Goal: Task Accomplishment & Management: Manage account settings

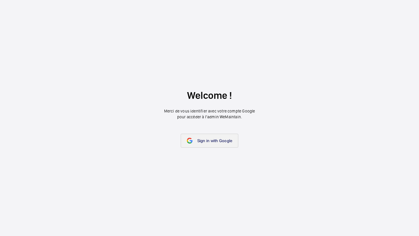
click at [204, 143] on span "Sign in with Google" at bounding box center [214, 141] width 35 height 5
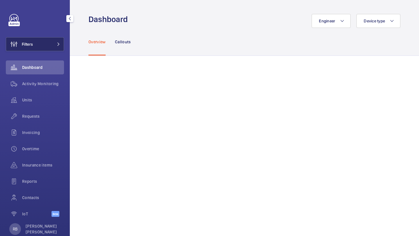
click at [52, 45] on button "Filters" at bounding box center [35, 44] width 58 height 14
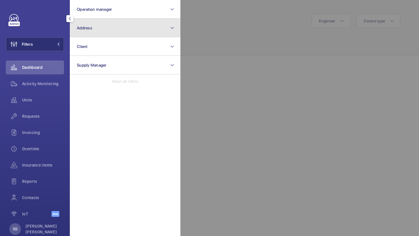
click at [97, 31] on button "Address" at bounding box center [125, 28] width 111 height 19
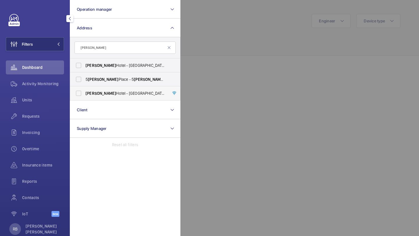
type input "[PERSON_NAME]"
click at [97, 95] on span "[PERSON_NAME]" at bounding box center [101, 93] width 31 height 5
click at [84, 95] on input "[PERSON_NAME][GEOGRAPHIC_DATA] - [GEOGRAPHIC_DATA] - [STREET_ADDRESS]" at bounding box center [79, 94] width 12 height 12
checkbox input "true"
click at [234, 56] on div at bounding box center [389, 118] width 419 height 236
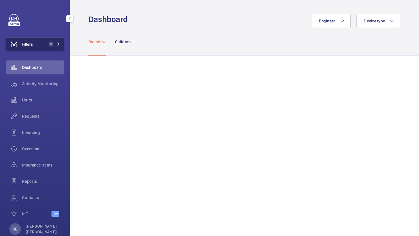
click at [56, 39] on button "Filters 1" at bounding box center [35, 44] width 58 height 14
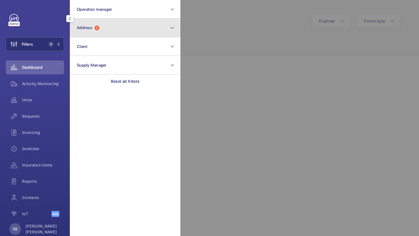
click at [98, 27] on span "1" at bounding box center [97, 28] width 5 height 5
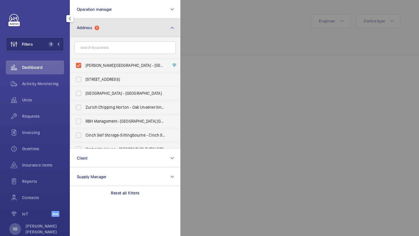
click at [99, 26] on span "1" at bounding box center [97, 28] width 5 height 5
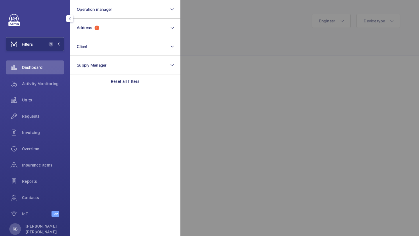
click at [205, 39] on div at bounding box center [389, 118] width 419 height 236
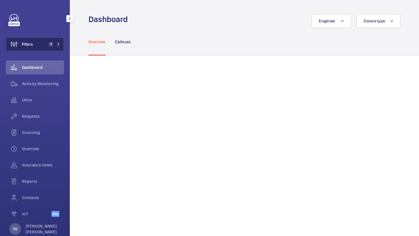
click at [52, 49] on button "Filters 1" at bounding box center [35, 44] width 58 height 14
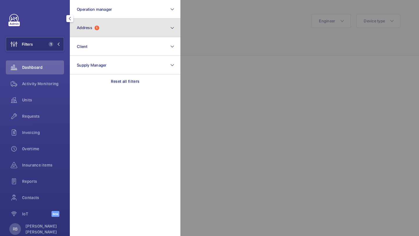
click at [101, 25] on button "Address 1" at bounding box center [125, 28] width 111 height 19
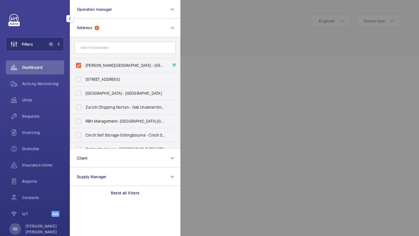
click at [230, 42] on div at bounding box center [389, 118] width 419 height 236
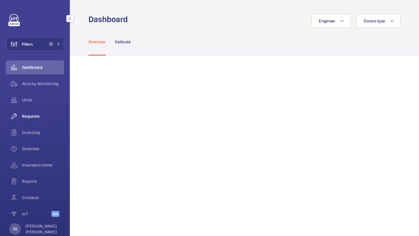
click at [35, 116] on span "Requests" at bounding box center [43, 116] width 42 height 6
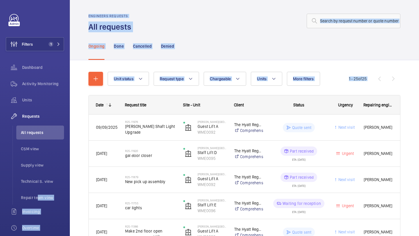
drag, startPoint x: 36, startPoint y: 200, endPoint x: 82, endPoint y: 180, distance: 50.9
click at [83, 180] on mat-sidenav-content "Filters 1 Dashboard Activity Monitoring Units Requests All requests CSM view Su…" at bounding box center [209, 118] width 419 height 236
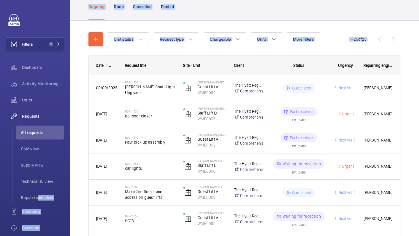
scroll to position [66, 0]
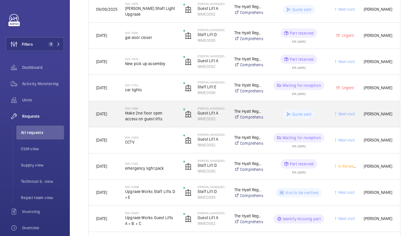
scroll to position [136, 0]
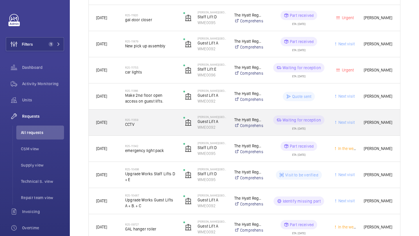
click at [166, 123] on span "CCTV" at bounding box center [150, 125] width 51 height 6
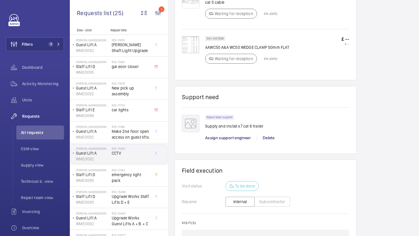
scroll to position [377, 0]
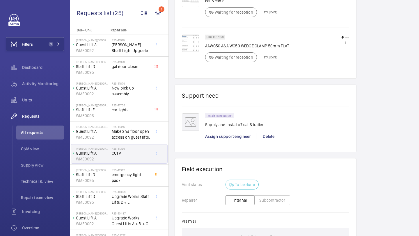
click at [196, 47] on img at bounding box center [190, 43] width 17 height 17
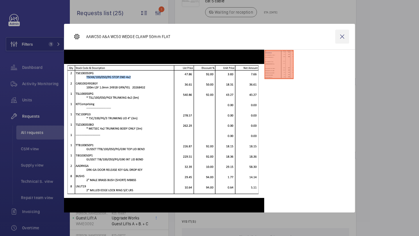
click at [341, 40] on wm-front-icon-button at bounding box center [342, 37] width 14 height 14
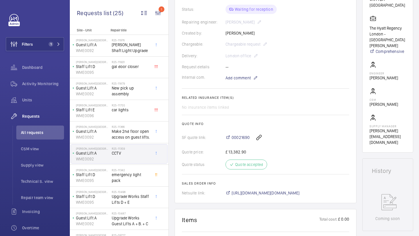
scroll to position [130, 0]
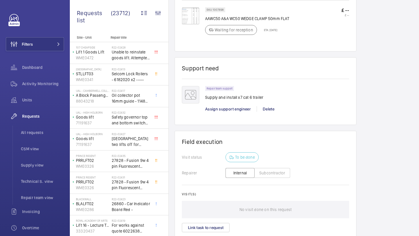
scroll to position [455, 0]
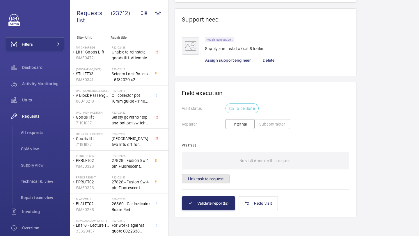
click at [204, 182] on button "Link task to request" at bounding box center [206, 178] width 48 height 9
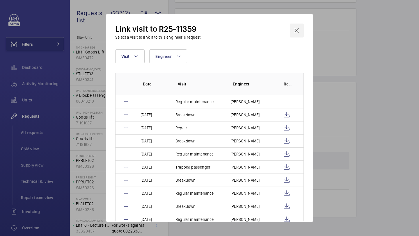
click at [297, 30] on wm-front-icon-button at bounding box center [297, 31] width 14 height 14
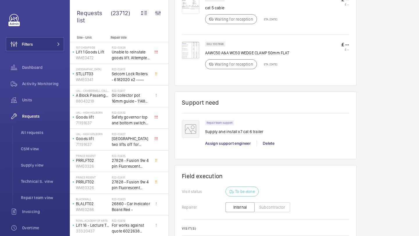
scroll to position [370, 0]
click at [230, 134] on p "Supply and install x7 cat 6 trailer" at bounding box center [234, 132] width 58 height 6
click at [235, 134] on p "Supply and install x7 cat 6 trailer" at bounding box center [234, 132] width 58 height 6
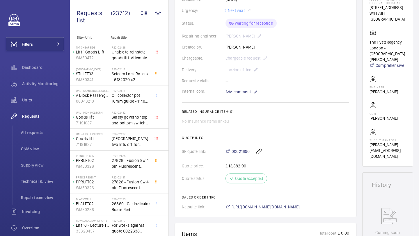
scroll to position [137, 0]
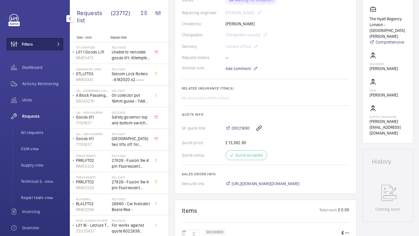
click at [49, 46] on button "Filters" at bounding box center [35, 44] width 58 height 14
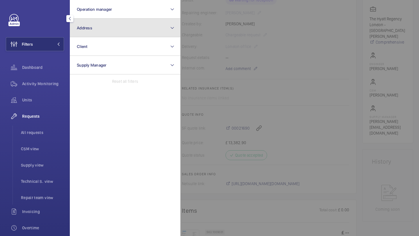
click at [99, 32] on button "Address" at bounding box center [125, 28] width 111 height 19
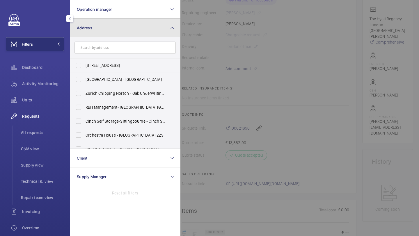
click at [103, 33] on button "Address" at bounding box center [125, 28] width 111 height 19
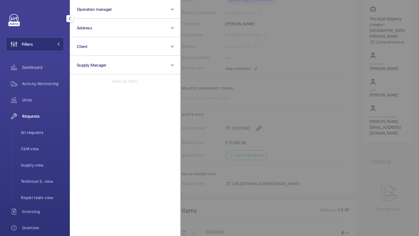
click at [52, 29] on div "Filters Operation manager Address Client Supply Manager Reset all filters Dashb…" at bounding box center [35, 158] width 58 height 289
click at [227, 48] on div at bounding box center [389, 118] width 419 height 236
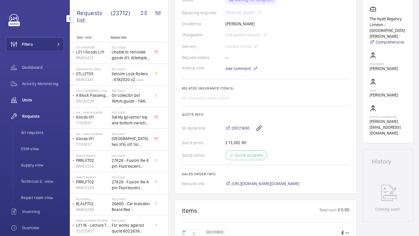
click at [22, 106] on div "Units" at bounding box center [35, 100] width 58 height 14
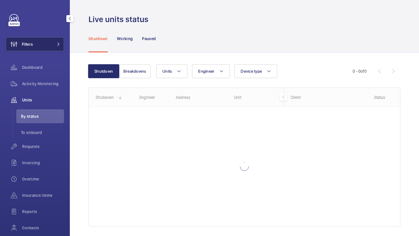
click at [48, 44] on button "Filters" at bounding box center [35, 44] width 58 height 14
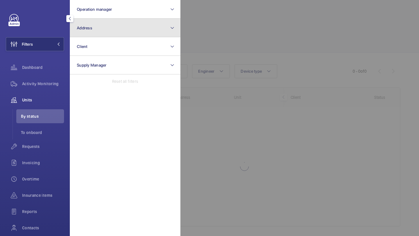
click at [99, 29] on button "Address" at bounding box center [125, 28] width 111 height 19
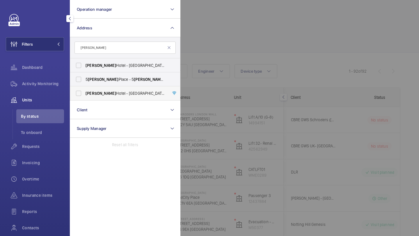
type input "churchill"
click at [111, 95] on span "Churchill Hotel - The Hyatt Regency London - 30 Portman Square, LONDON W1H 7BH" at bounding box center [126, 94] width 80 height 6
click at [84, 95] on input "Churchill Hotel - The Hyatt Regency London - 30 Portman Square, LONDON W1H 7BH" at bounding box center [79, 94] width 12 height 12
checkbox input "true"
click at [123, 66] on span "Churchill Hotel - Hyatt Regency London - The Churchill , LONDON W1H 7BH" at bounding box center [126, 66] width 80 height 6
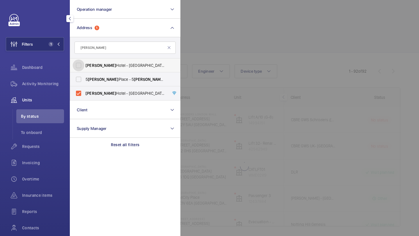
click at [84, 66] on input "Churchill Hotel - Hyatt Regency London - The Churchill , LONDON W1H 7BH" at bounding box center [79, 66] width 12 height 12
checkbox input "true"
click at [202, 54] on div at bounding box center [389, 118] width 419 height 236
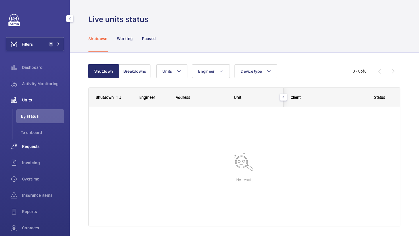
click at [39, 152] on div "Requests" at bounding box center [35, 147] width 58 height 14
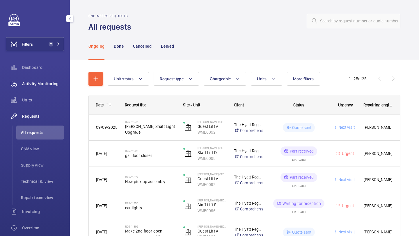
click at [38, 81] on div "Activity Monitoring" at bounding box center [35, 84] width 58 height 14
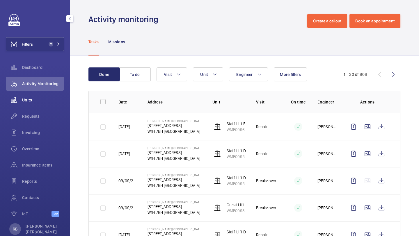
click at [33, 97] on div "Units" at bounding box center [35, 100] width 58 height 14
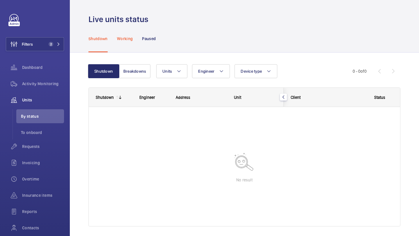
click at [127, 43] on div "Working" at bounding box center [125, 39] width 16 height 28
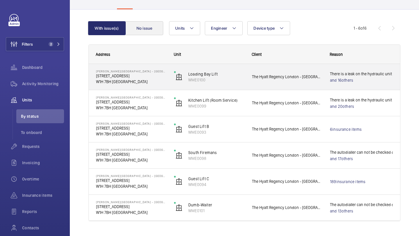
scroll to position [56, 0]
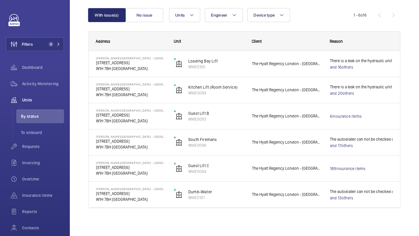
click at [161, 24] on wm-front-shared-table-view-engine "With issue(s) No issue Units Engineer Device type More filters Reset all filter…" at bounding box center [244, 115] width 312 height 214
click at [156, 20] on button "No issue" at bounding box center [144, 15] width 38 height 14
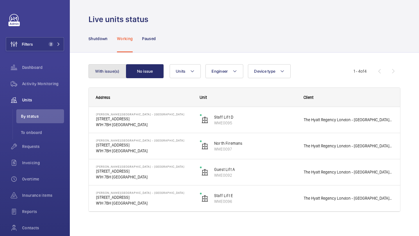
click at [113, 72] on button "With issue(s)" at bounding box center [107, 71] width 38 height 14
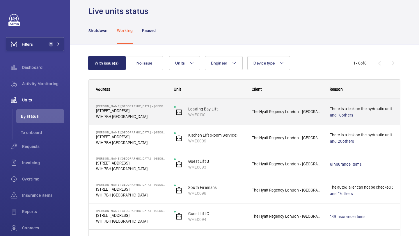
scroll to position [56, 0]
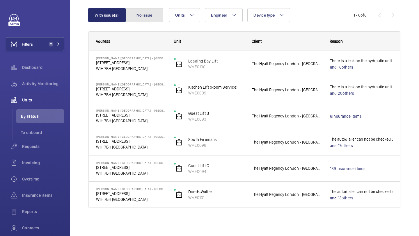
click at [150, 16] on button "No issue" at bounding box center [144, 15] width 38 height 14
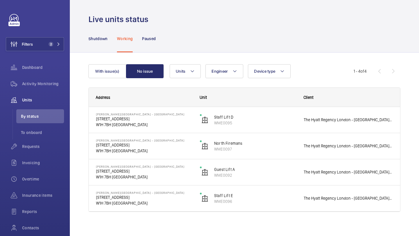
click at [116, 54] on div "With issue(s) No issue Units Engineer Device type More filters Reset all filter…" at bounding box center [244, 146] width 349 height 187
click at [116, 59] on div "With issue(s) No issue Units Engineer Device type More filters Reset all filter…" at bounding box center [244, 140] width 312 height 171
click at [112, 69] on button "With issue(s)" at bounding box center [107, 71] width 38 height 14
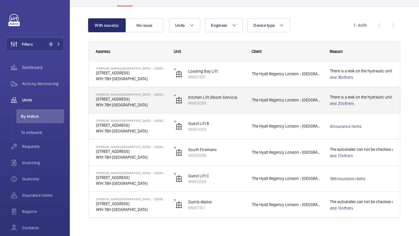
scroll to position [51, 0]
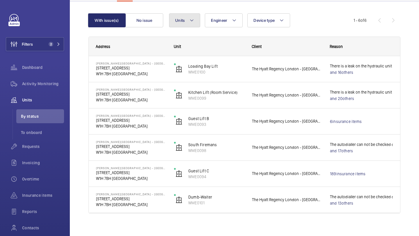
click at [196, 24] on button "Units" at bounding box center [184, 20] width 31 height 14
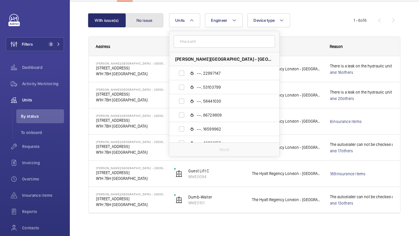
click at [135, 18] on button "No issue" at bounding box center [144, 20] width 38 height 14
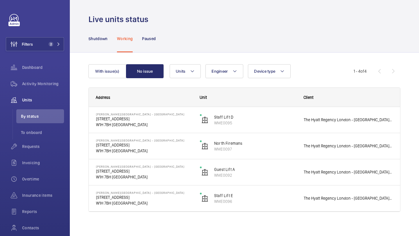
click at [113, 53] on div "With issue(s) No issue Units Engineer Device type More filters Reset all filter…" at bounding box center [244, 146] width 349 height 187
click at [121, 56] on div "With issue(s) No issue Units Engineer Device type More filters Reset all filter…" at bounding box center [244, 140] width 312 height 171
click at [109, 74] on button "With issue(s)" at bounding box center [107, 71] width 38 height 14
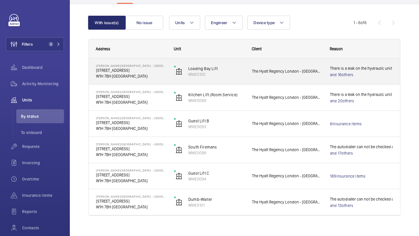
scroll to position [56, 0]
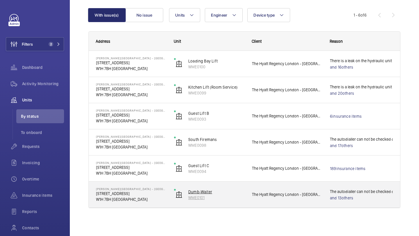
click at [244, 197] on p "WME0101" at bounding box center [216, 198] width 56 height 6
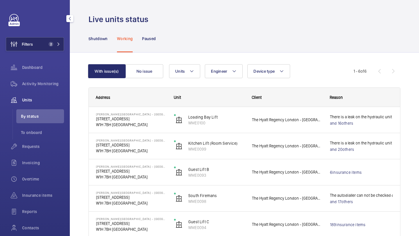
click at [55, 45] on span "2" at bounding box center [53, 44] width 14 height 5
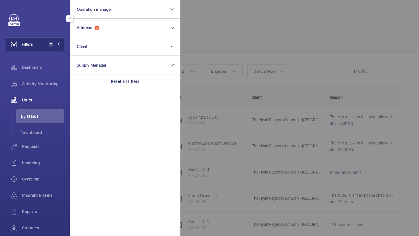
click at [237, 27] on div at bounding box center [389, 118] width 419 height 236
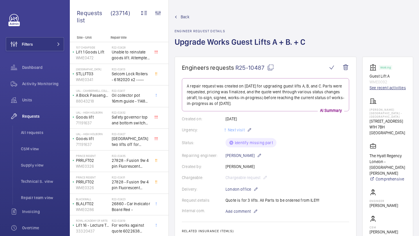
click at [377, 86] on link "See recent activities" at bounding box center [388, 88] width 36 height 6
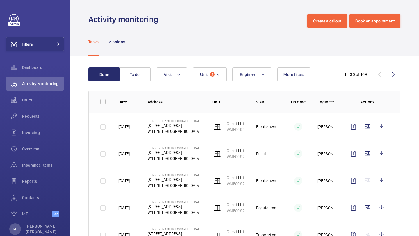
scroll to position [11, 0]
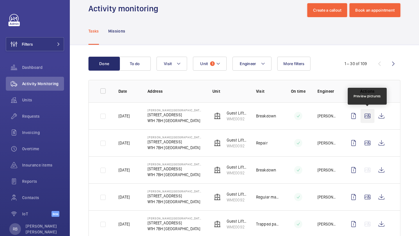
click at [371, 113] on wm-front-icon-button at bounding box center [368, 116] width 14 height 14
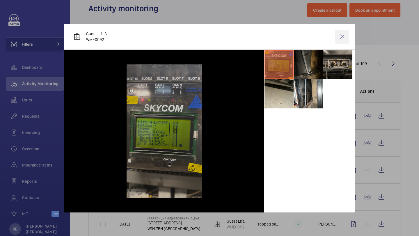
click at [344, 35] on wm-front-icon-button at bounding box center [342, 37] width 14 height 14
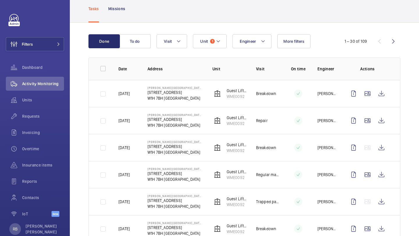
scroll to position [38, 0]
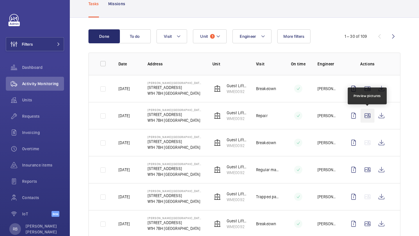
click at [370, 116] on wm-front-icon-button at bounding box center [368, 116] width 14 height 14
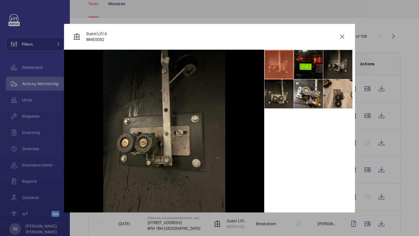
click at [336, 67] on li at bounding box center [337, 64] width 29 height 29
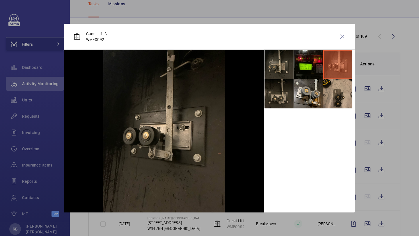
click at [332, 87] on li at bounding box center [337, 93] width 29 height 29
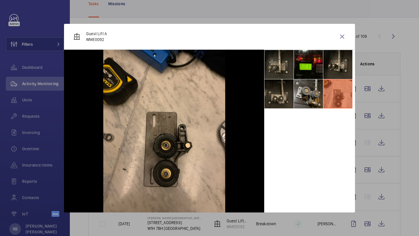
click at [310, 92] on li at bounding box center [308, 93] width 29 height 29
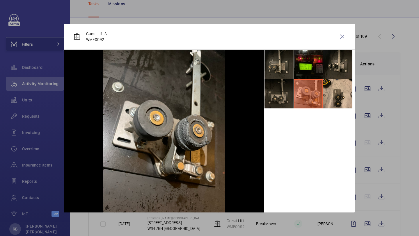
click at [282, 98] on li at bounding box center [279, 93] width 29 height 29
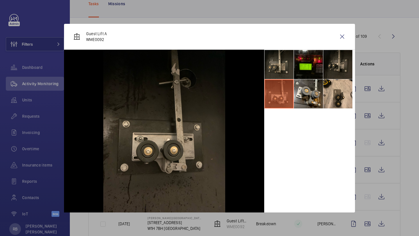
click at [335, 63] on li at bounding box center [337, 64] width 29 height 29
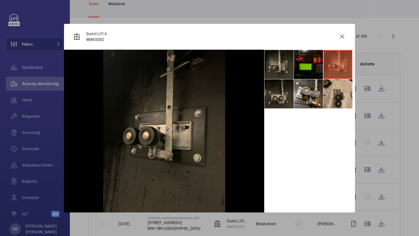
click at [305, 69] on li at bounding box center [308, 64] width 29 height 29
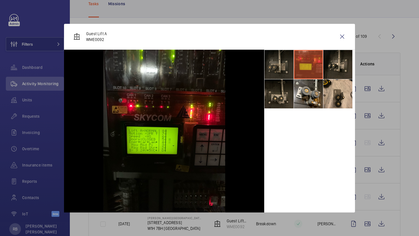
click at [279, 75] on li at bounding box center [279, 64] width 29 height 29
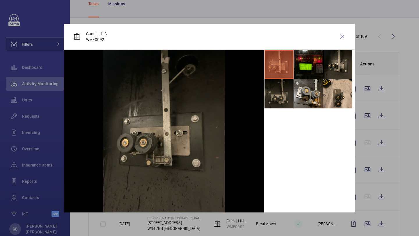
click at [282, 104] on li at bounding box center [279, 93] width 29 height 29
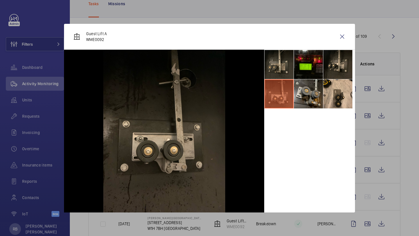
click at [299, 101] on li at bounding box center [308, 93] width 29 height 29
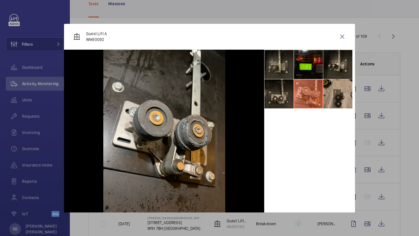
click at [324, 101] on li at bounding box center [337, 93] width 29 height 29
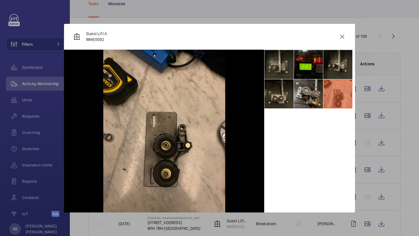
click at [297, 99] on li at bounding box center [308, 93] width 29 height 29
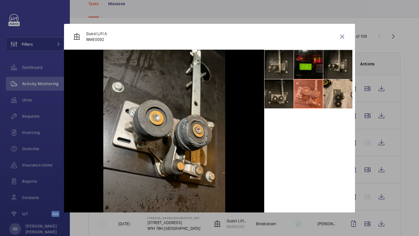
click at [305, 77] on li at bounding box center [308, 64] width 29 height 29
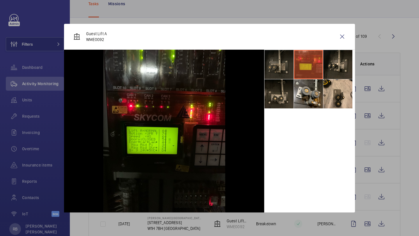
click at [288, 75] on li at bounding box center [279, 64] width 29 height 29
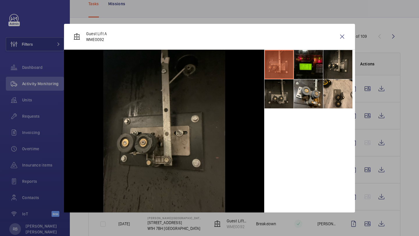
click at [285, 102] on li at bounding box center [279, 93] width 29 height 29
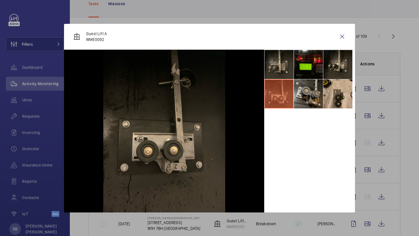
click at [314, 98] on li at bounding box center [308, 93] width 29 height 29
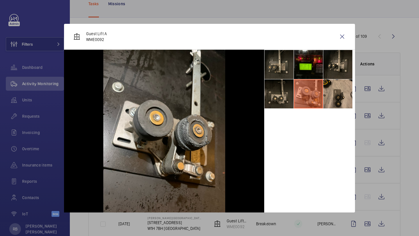
click at [342, 95] on li at bounding box center [337, 93] width 29 height 29
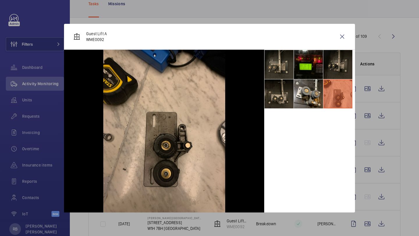
click at [340, 63] on li at bounding box center [337, 64] width 29 height 29
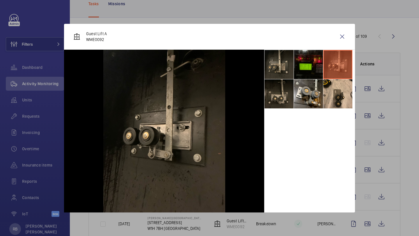
click at [321, 63] on li at bounding box center [308, 64] width 29 height 29
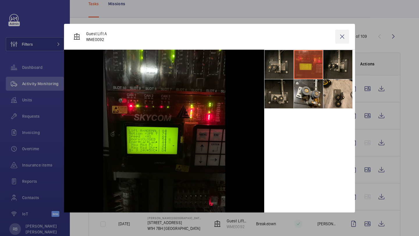
click at [335, 39] on wm-front-icon-button at bounding box center [342, 37] width 14 height 14
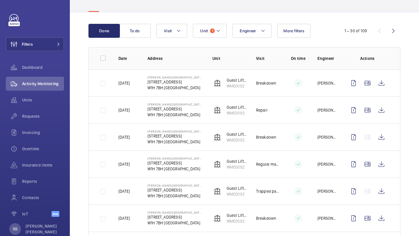
scroll to position [45, 0]
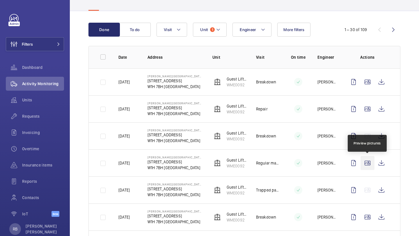
click at [369, 162] on wm-front-icon-button at bounding box center [368, 163] width 14 height 14
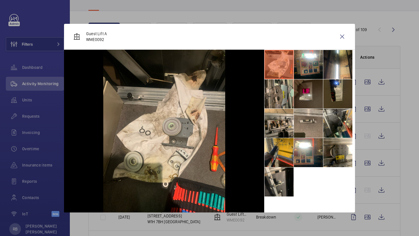
click at [369, 162] on div at bounding box center [209, 118] width 419 height 236
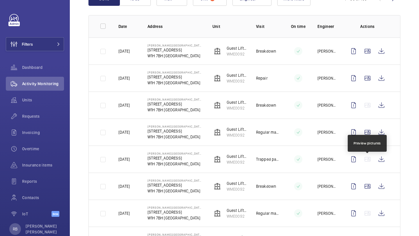
scroll to position [79, 0]
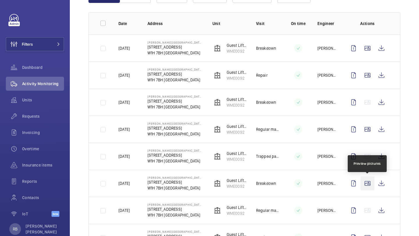
click at [369, 178] on wm-front-icon-button at bounding box center [368, 184] width 14 height 14
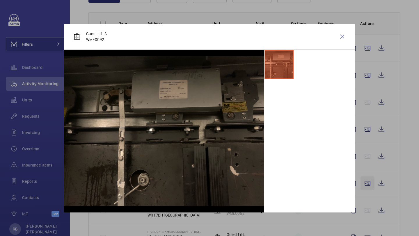
click at [369, 179] on div at bounding box center [209, 118] width 419 height 236
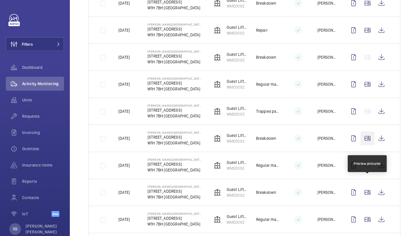
scroll to position [126, 0]
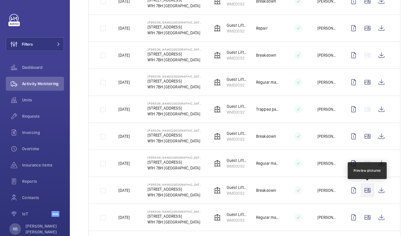
click at [368, 186] on wm-front-icon-button at bounding box center [368, 191] width 14 height 14
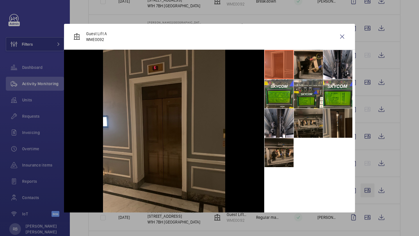
click at [368, 186] on div at bounding box center [209, 118] width 419 height 236
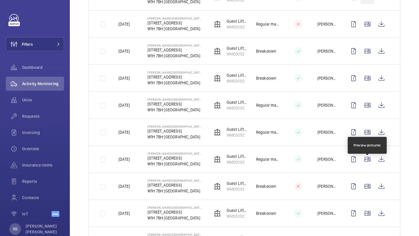
scroll to position [374, 0]
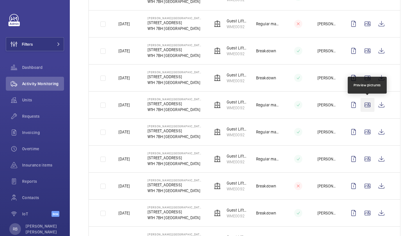
click at [366, 108] on wm-front-icon-button at bounding box center [368, 105] width 14 height 14
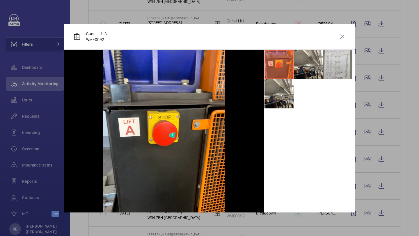
click at [366, 108] on div at bounding box center [209, 118] width 419 height 236
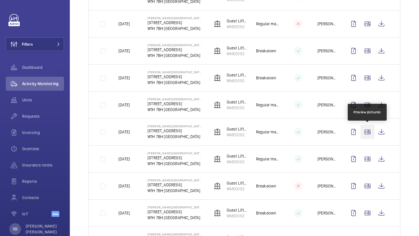
click at [368, 132] on wm-front-icon-button at bounding box center [368, 132] width 14 height 14
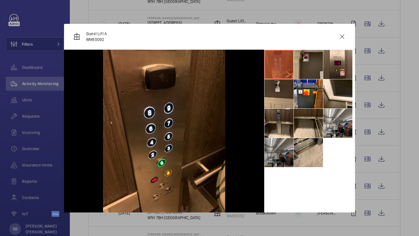
click at [287, 155] on li at bounding box center [279, 152] width 29 height 29
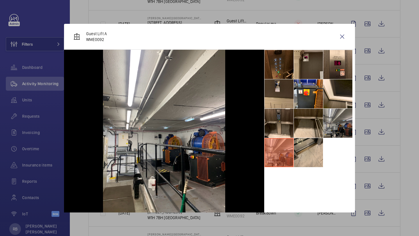
click at [339, 124] on li at bounding box center [337, 123] width 29 height 29
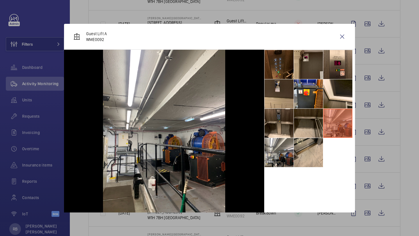
click at [313, 127] on li at bounding box center [308, 123] width 29 height 29
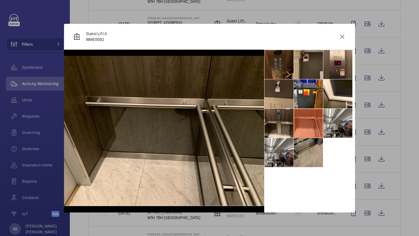
click at [310, 143] on li at bounding box center [308, 152] width 29 height 29
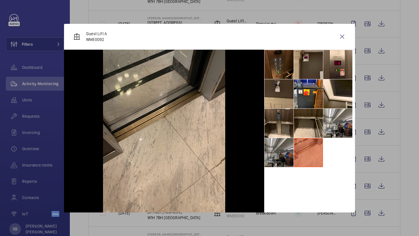
click at [291, 149] on li at bounding box center [279, 152] width 29 height 29
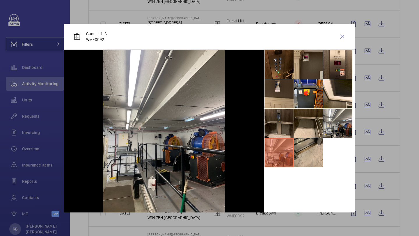
click at [291, 130] on li at bounding box center [279, 123] width 29 height 29
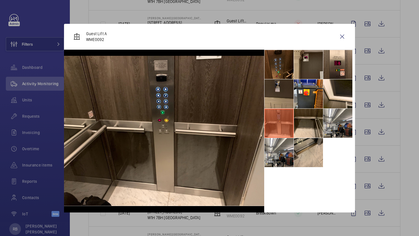
click at [288, 89] on li at bounding box center [279, 93] width 29 height 29
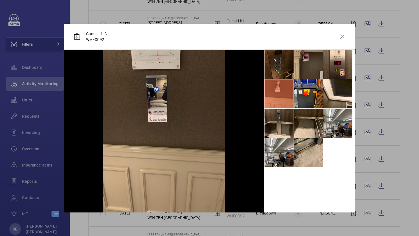
click at [287, 65] on li at bounding box center [279, 64] width 29 height 29
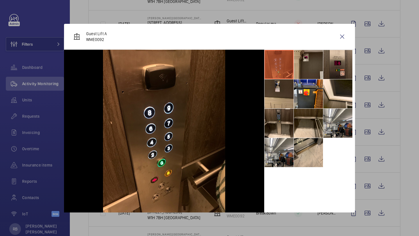
click at [324, 55] on li at bounding box center [337, 64] width 29 height 29
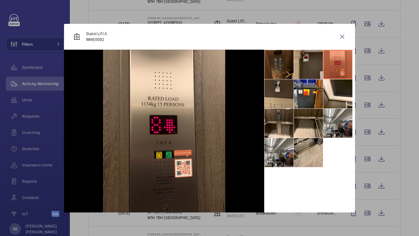
click at [336, 54] on li at bounding box center [337, 64] width 29 height 29
click at [304, 62] on li at bounding box center [308, 64] width 29 height 29
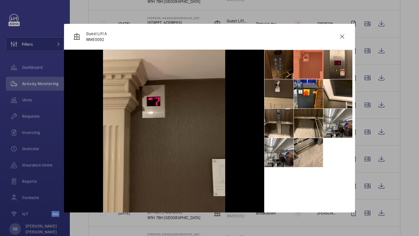
click at [291, 63] on li at bounding box center [279, 64] width 29 height 29
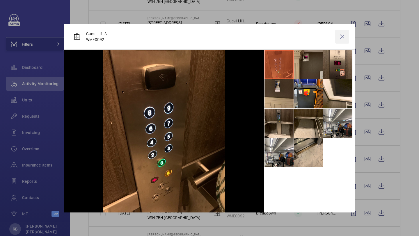
click at [342, 40] on wm-front-icon-button at bounding box center [342, 37] width 14 height 14
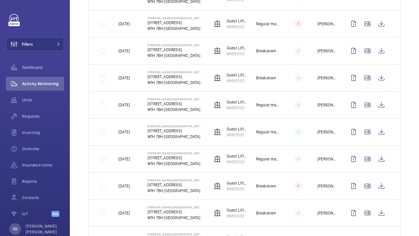
scroll to position [359, 0]
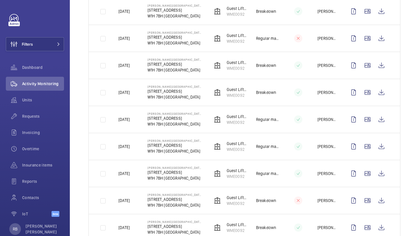
click at [50, 55] on div "Filters Dashboard Activity Monitoring Units Requests Invoicing Overtime Insuran…" at bounding box center [35, 119] width 58 height 210
click at [52, 45] on button "Filters" at bounding box center [35, 44] width 58 height 14
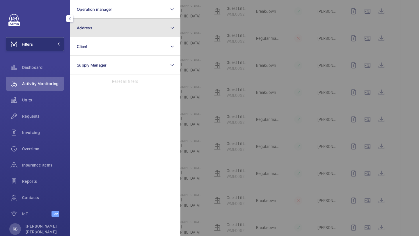
click at [88, 29] on span "Address" at bounding box center [84, 28] width 15 height 5
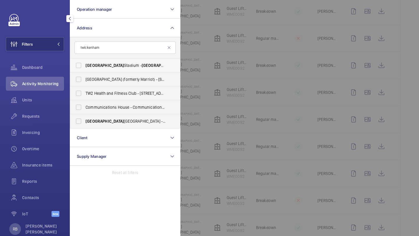
type input "twickenham"
click at [97, 61] on label "Twickenham Stadium - Twickenham Stadium, TWICKENHAM TW2 7BA" at bounding box center [120, 65] width 101 height 14
click at [84, 61] on input "Twickenham Stadium - Twickenham Stadium, TWICKENHAM TW2 7BA" at bounding box center [79, 66] width 12 height 12
checkbox input "true"
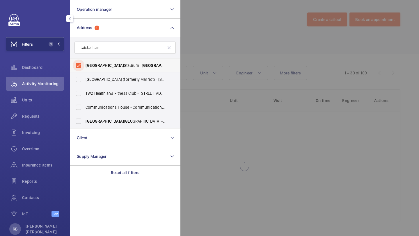
scroll to position [1, 0]
click at [219, 51] on div at bounding box center [389, 118] width 419 height 236
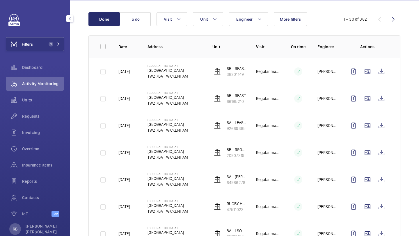
scroll to position [56, 0]
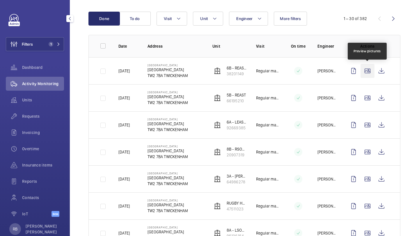
click at [370, 70] on wm-front-icon-button at bounding box center [368, 71] width 14 height 14
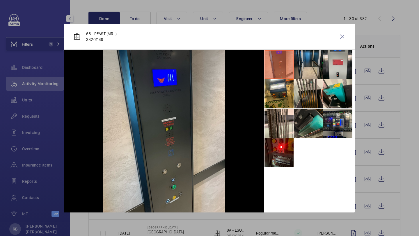
click at [313, 63] on li at bounding box center [308, 64] width 29 height 29
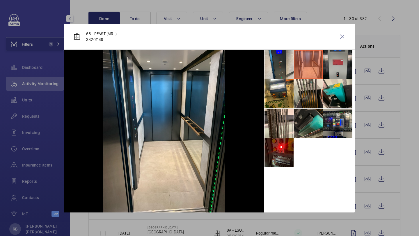
click at [334, 63] on li at bounding box center [337, 64] width 29 height 29
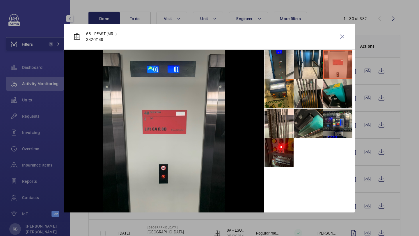
click at [335, 90] on li at bounding box center [337, 93] width 29 height 29
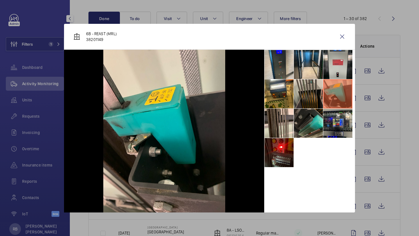
click at [313, 92] on li at bounding box center [308, 93] width 29 height 29
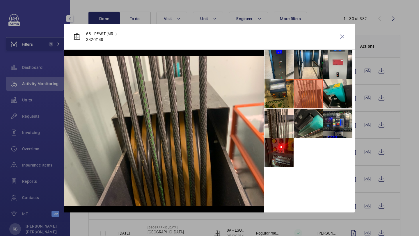
click at [293, 94] on li at bounding box center [279, 93] width 29 height 29
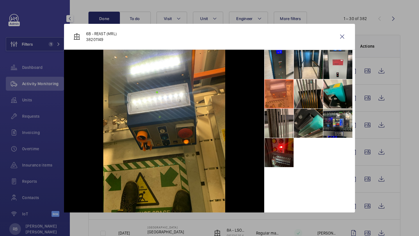
click at [286, 120] on li at bounding box center [279, 123] width 29 height 29
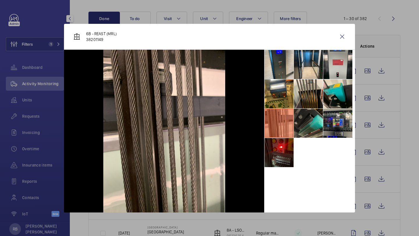
click at [282, 155] on li at bounding box center [279, 152] width 29 height 29
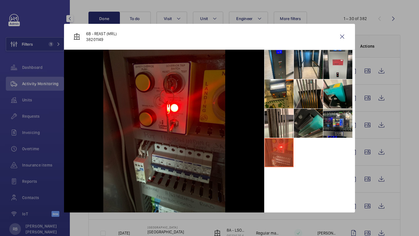
click at [320, 123] on li at bounding box center [308, 123] width 29 height 29
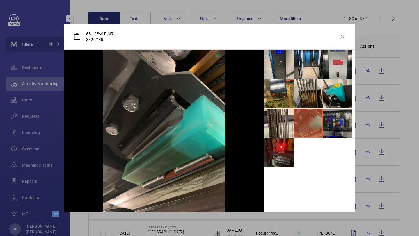
click at [347, 119] on li at bounding box center [337, 123] width 29 height 29
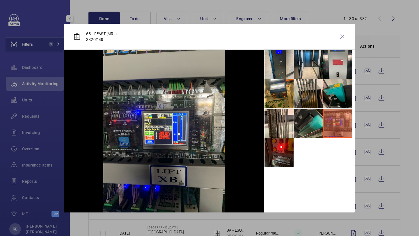
click at [338, 97] on li at bounding box center [337, 93] width 29 height 29
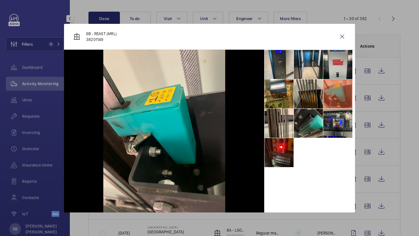
click at [316, 95] on li at bounding box center [308, 93] width 29 height 29
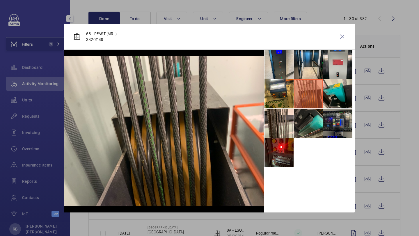
click at [340, 126] on li at bounding box center [337, 123] width 29 height 29
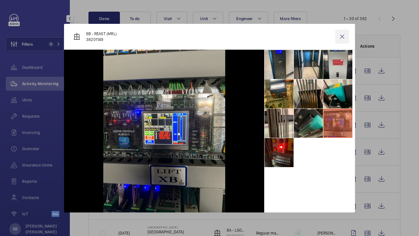
click at [345, 36] on wm-front-icon-button at bounding box center [342, 37] width 14 height 14
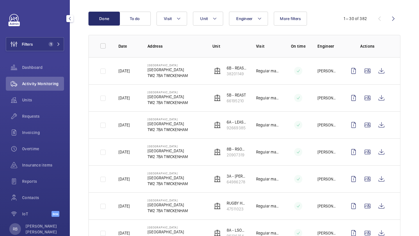
scroll to position [64, 0]
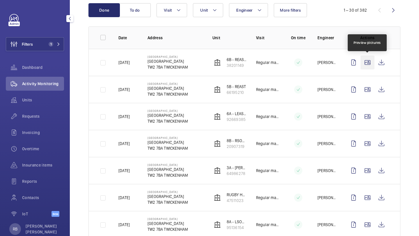
click at [367, 68] on wm-front-icon-button at bounding box center [368, 63] width 14 height 14
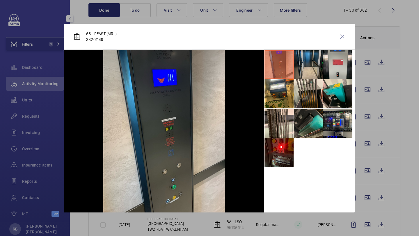
click at [316, 64] on li at bounding box center [308, 64] width 29 height 29
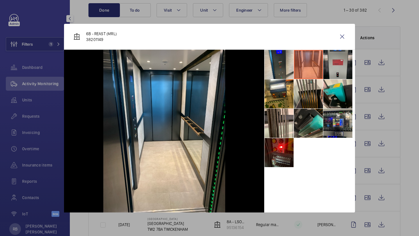
click at [344, 66] on li at bounding box center [337, 64] width 29 height 29
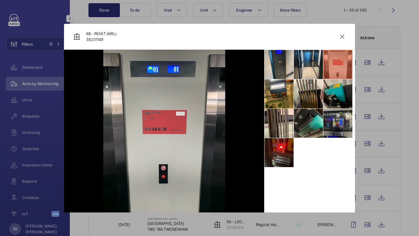
click at [345, 95] on li at bounding box center [337, 93] width 29 height 29
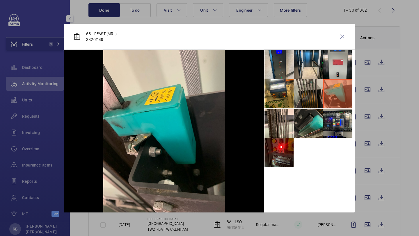
click at [315, 97] on li at bounding box center [308, 93] width 29 height 29
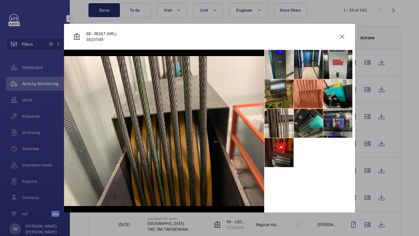
click at [282, 97] on li at bounding box center [279, 93] width 29 height 29
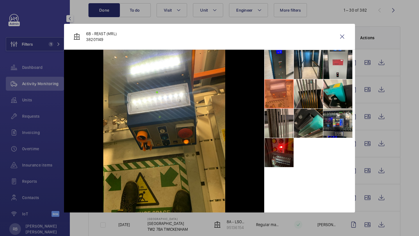
click at [281, 130] on li at bounding box center [279, 123] width 29 height 29
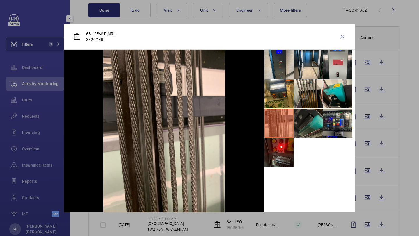
click at [320, 124] on li at bounding box center [308, 123] width 29 height 29
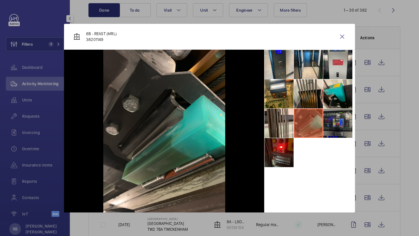
click at [335, 121] on li at bounding box center [337, 123] width 29 height 29
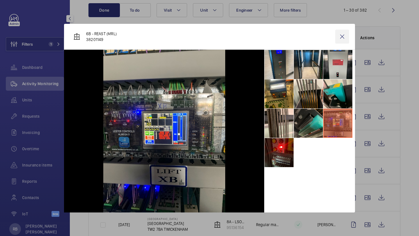
click at [342, 30] on wm-front-icon-button at bounding box center [342, 37] width 14 height 14
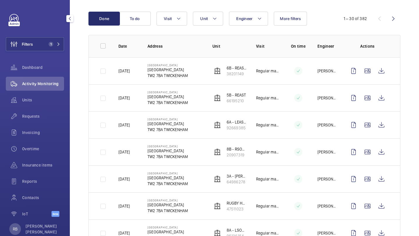
scroll to position [44, 0]
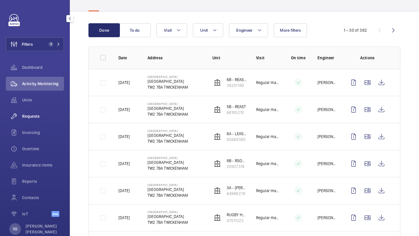
click at [56, 119] on span "Requests" at bounding box center [43, 116] width 42 height 6
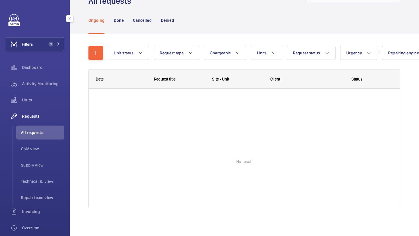
scroll to position [26, 0]
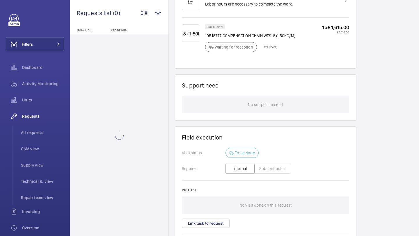
scroll to position [437, 0]
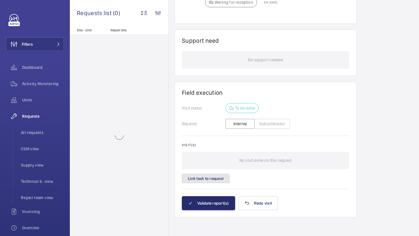
click at [222, 178] on button "Link task to request" at bounding box center [206, 178] width 48 height 9
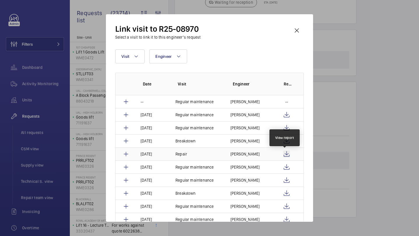
click at [285, 153] on wm-front-icon-button at bounding box center [286, 154] width 7 height 7
click at [293, 28] on wm-front-icon-button at bounding box center [297, 31] width 14 height 14
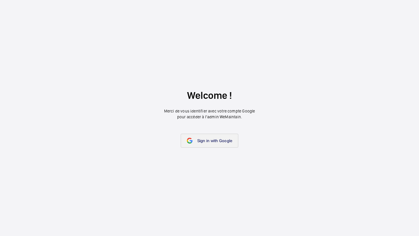
click at [202, 141] on span "Sign in with Google" at bounding box center [214, 141] width 35 height 5
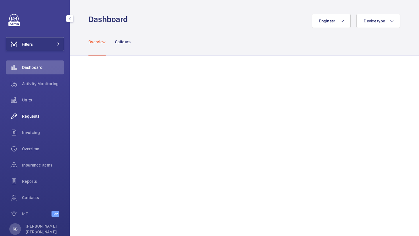
click at [29, 123] on div "Requests" at bounding box center [35, 116] width 58 height 14
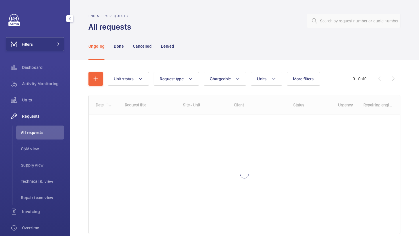
scroll to position [11, 0]
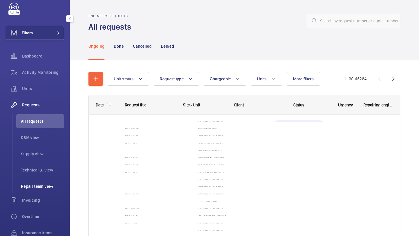
click at [35, 191] on li "Repair team view" at bounding box center [40, 187] width 48 height 14
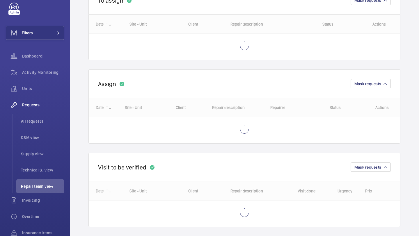
scroll to position [84, 0]
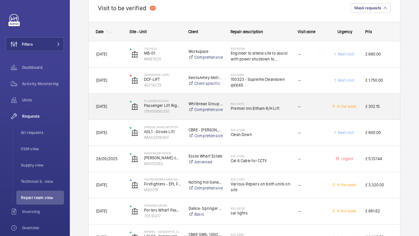
scroll to position [1299, 0]
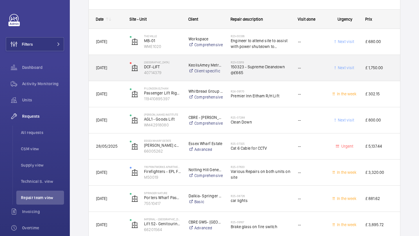
click at [246, 52] on div "R23-00336 Engineer to attend site to assist with power shutdown to building [DA…" at bounding box center [257, 42] width 67 height 26
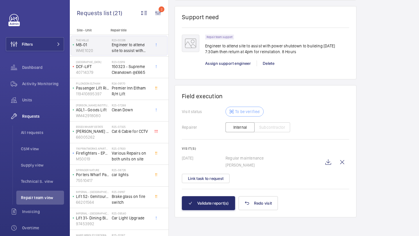
scroll to position [471, 0]
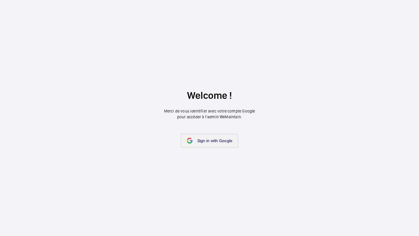
click at [209, 138] on link "Sign in with Google" at bounding box center [210, 141] width 58 height 14
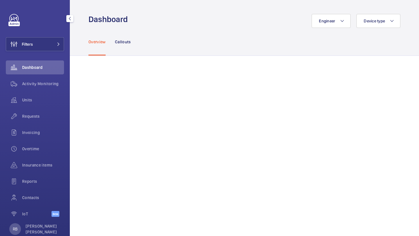
click at [66, 51] on div "Filters Dashboard Activity Monitoring Units Requests Invoicing Overtime Insuran…" at bounding box center [35, 118] width 70 height 236
click at [56, 49] on button "Filters" at bounding box center [35, 44] width 58 height 14
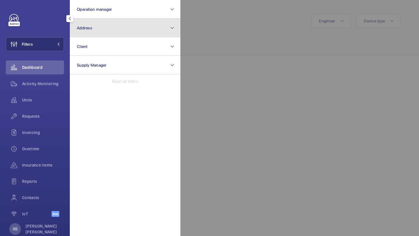
click at [97, 28] on button "Address" at bounding box center [125, 28] width 111 height 19
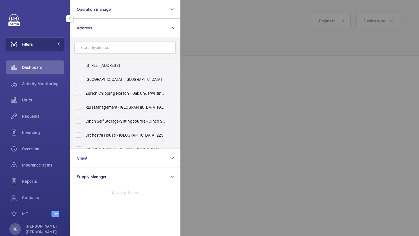
click at [249, 33] on div at bounding box center [389, 118] width 419 height 236
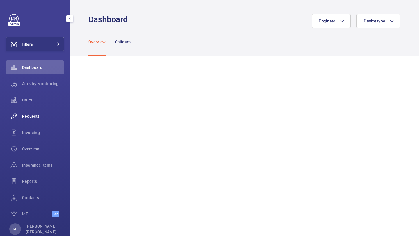
click at [39, 116] on span "Requests" at bounding box center [43, 116] width 42 height 6
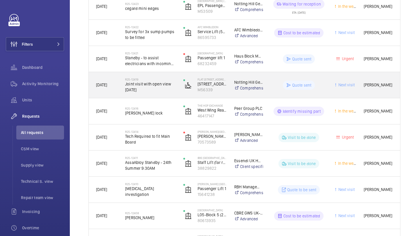
scroll to position [153, 0]
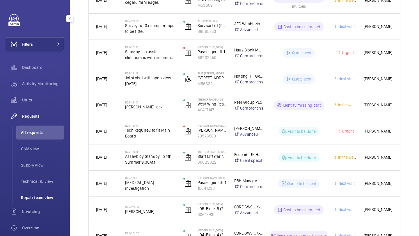
click at [47, 198] on span "Repair team view" at bounding box center [42, 198] width 43 height 6
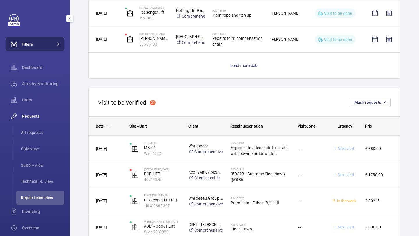
click at [46, 46] on button "Filters" at bounding box center [35, 44] width 58 height 14
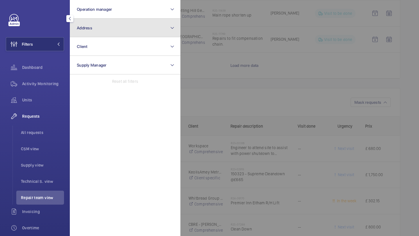
click at [78, 30] on span "Address" at bounding box center [84, 28] width 15 height 5
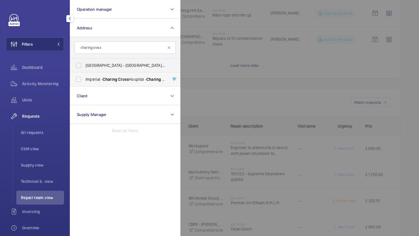
type input "charing cross"
click at [90, 79] on span "Imperial - Charing Cross Hospital - Charing Cross Hospital, LONDON W6 8RF" at bounding box center [126, 80] width 80 height 6
click at [84, 79] on input "Imperial - Charing Cross Hospital - Charing Cross Hospital, LONDON W6 8RF" at bounding box center [79, 80] width 12 height 12
checkbox input "true"
click at [197, 68] on div at bounding box center [389, 118] width 419 height 236
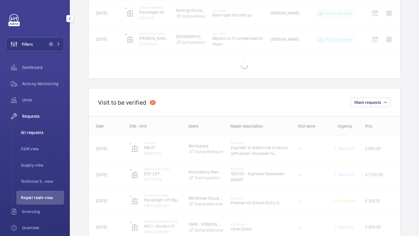
click at [40, 133] on span "All requests" at bounding box center [42, 133] width 43 height 6
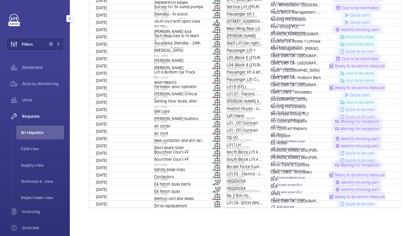
scroll to position [26, 0]
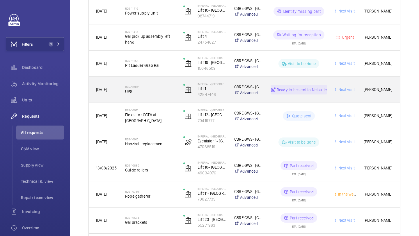
scroll to position [342, 0]
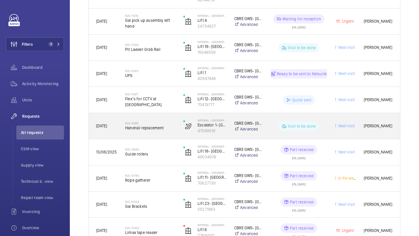
click at [164, 126] on span "Handrail replacement" at bounding box center [150, 128] width 51 height 6
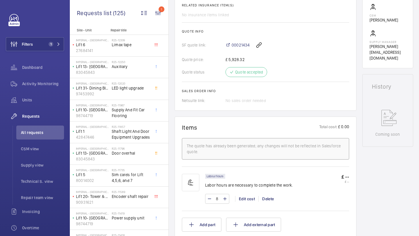
scroll to position [205, 0]
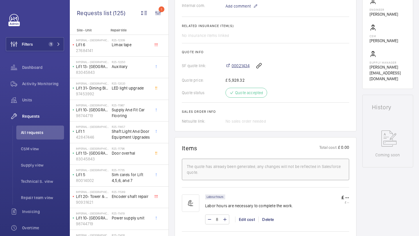
click at [240, 66] on span "00021434" at bounding box center [241, 66] width 18 height 6
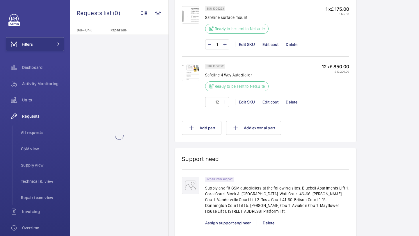
scroll to position [519, 0]
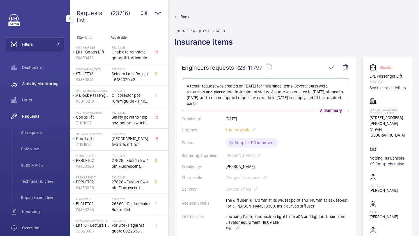
click at [30, 81] on span "Activity Monitoring" at bounding box center [43, 84] width 42 height 6
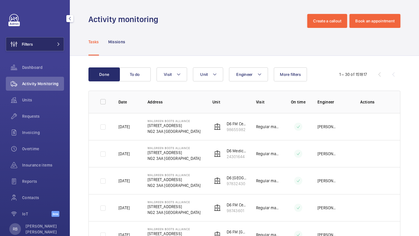
click at [58, 45] on mat-icon at bounding box center [58, 43] width 3 height 3
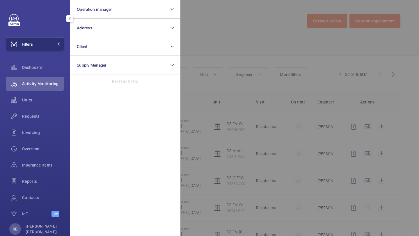
click at [213, 19] on div at bounding box center [389, 118] width 419 height 236
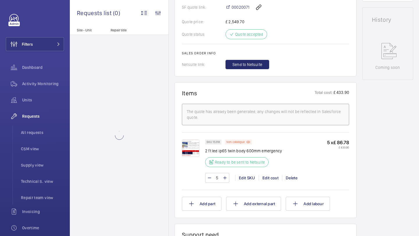
scroll to position [356, 0]
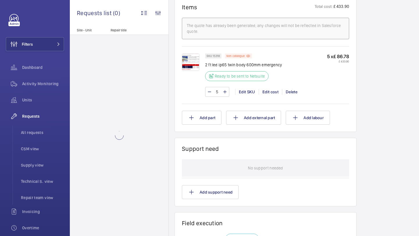
click at [191, 61] on img at bounding box center [190, 62] width 17 height 17
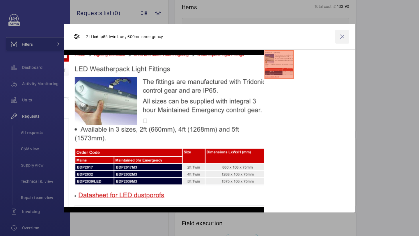
click at [340, 37] on wm-front-icon-button at bounding box center [342, 37] width 14 height 14
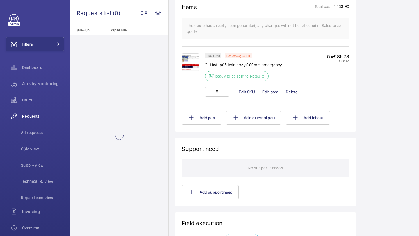
click at [191, 65] on img at bounding box center [190, 62] width 17 height 17
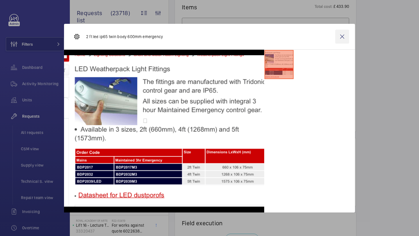
click at [347, 40] on wm-front-icon-button at bounding box center [342, 37] width 14 height 14
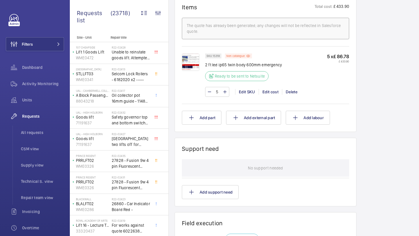
click at [192, 62] on img at bounding box center [190, 62] width 17 height 17
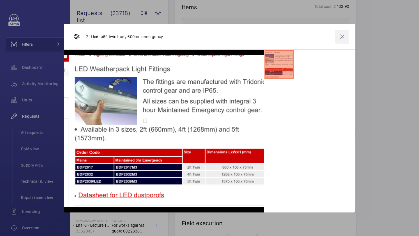
click at [336, 37] on wm-front-icon-button at bounding box center [342, 37] width 14 height 14
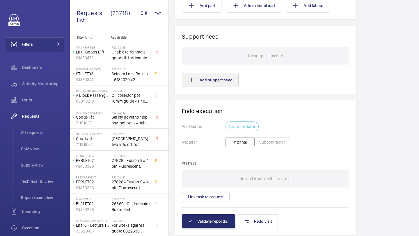
scroll to position [467, 0]
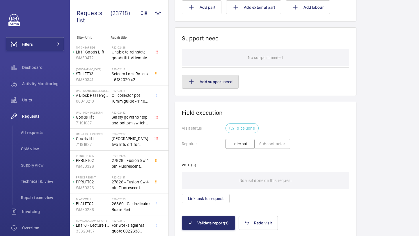
click at [224, 82] on button "Add support need" at bounding box center [210, 82] width 57 height 14
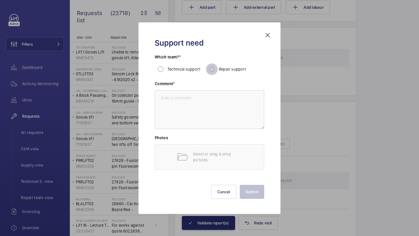
click at [208, 69] on input "Repair support" at bounding box center [212, 69] width 12 height 12
radio input "true"
click at [200, 105] on textarea at bounding box center [209, 109] width 109 height 39
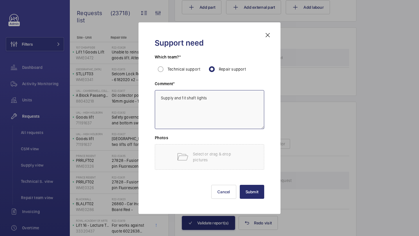
type textarea "Supply and fit shaft lights"
click at [256, 199] on div "Support need Which team?* Technical support Repair support Comment* Supply and …" at bounding box center [209, 118] width 123 height 173
click at [256, 193] on button "Submit" at bounding box center [252, 192] width 25 height 14
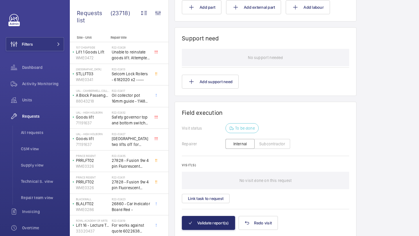
scroll to position [451, 0]
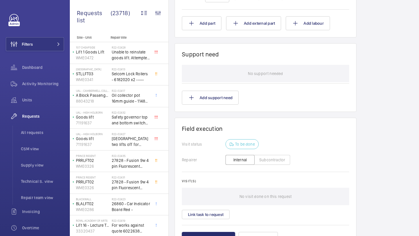
click at [285, 102] on div "Add support need" at bounding box center [265, 98] width 167 height 14
click at [210, 97] on button "Add support need" at bounding box center [210, 98] width 57 height 14
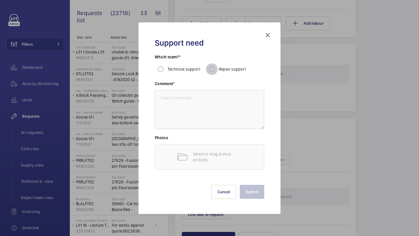
click at [207, 71] on input "Repair support" at bounding box center [212, 69] width 12 height 12
radio input "true"
click at [204, 93] on textarea at bounding box center [209, 109] width 109 height 39
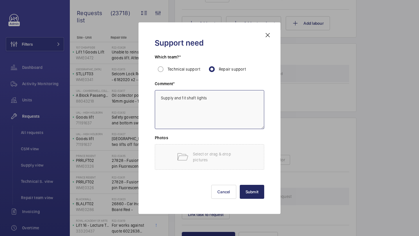
type textarea "Supply and fit shaft lights"
click at [248, 193] on button "Submit" at bounding box center [252, 192] width 25 height 14
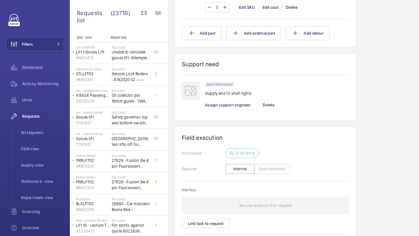
scroll to position [310, 0]
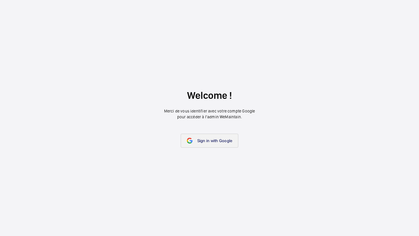
click at [211, 139] on span "Sign in with Google" at bounding box center [214, 141] width 35 height 5
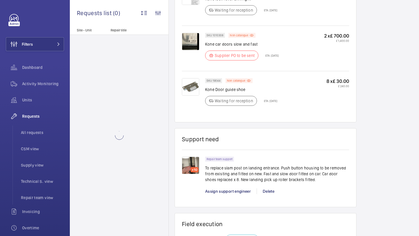
scroll to position [497, 0]
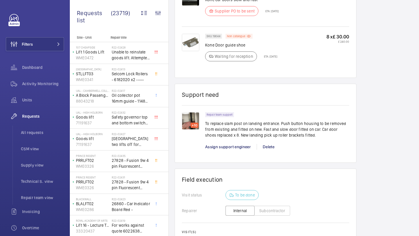
click at [191, 119] on img at bounding box center [190, 120] width 17 height 17
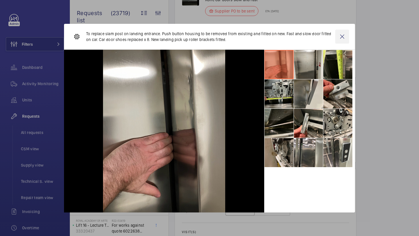
click at [346, 38] on wm-front-icon-button at bounding box center [342, 37] width 14 height 14
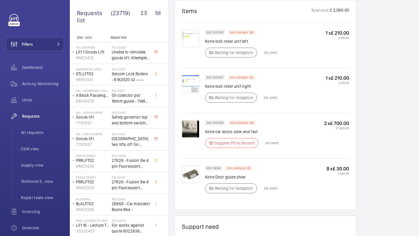
scroll to position [367, 0]
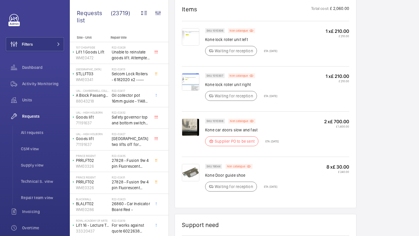
click at [192, 130] on img at bounding box center [190, 127] width 17 height 17
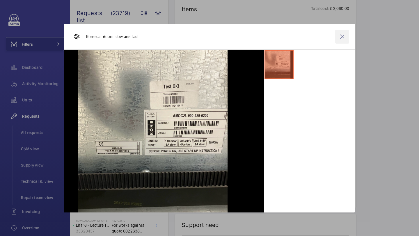
click at [340, 39] on wm-front-icon-button at bounding box center [342, 37] width 14 height 14
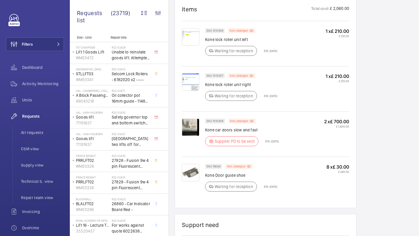
click at [330, 124] on p "2 x £ 700.00" at bounding box center [336, 122] width 25 height 6
click at [338, 121] on p "2 x £ 700.00" at bounding box center [336, 122] width 25 height 6
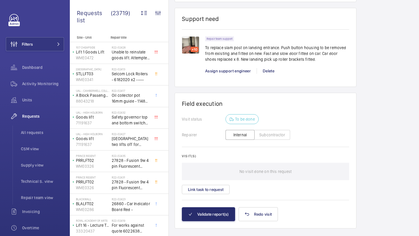
scroll to position [585, 0]
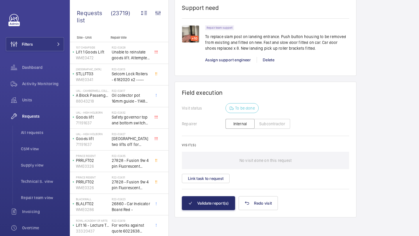
click at [192, 34] on img at bounding box center [190, 33] width 17 height 17
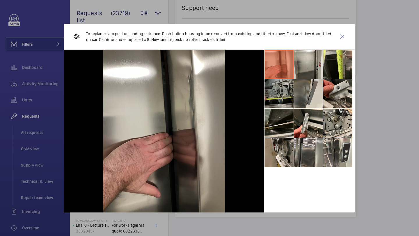
click at [284, 98] on li at bounding box center [279, 93] width 29 height 29
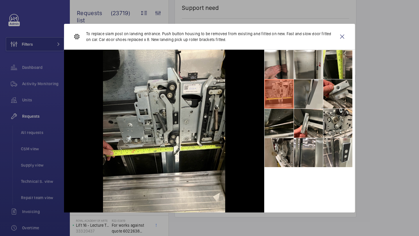
click at [310, 87] on li at bounding box center [308, 93] width 29 height 29
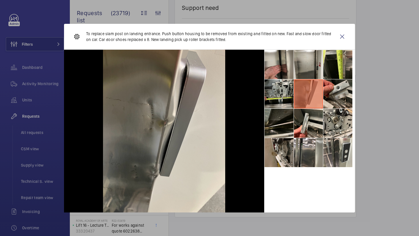
click at [322, 89] on li at bounding box center [308, 93] width 29 height 29
click at [316, 123] on li at bounding box center [308, 123] width 29 height 29
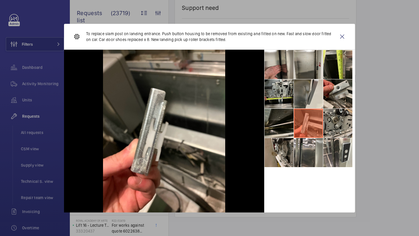
click at [328, 121] on li at bounding box center [337, 123] width 29 height 29
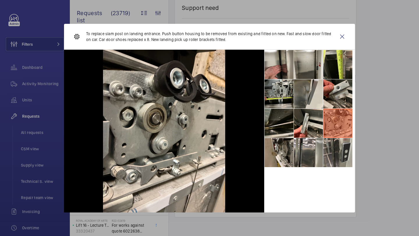
click at [328, 141] on li at bounding box center [337, 152] width 29 height 29
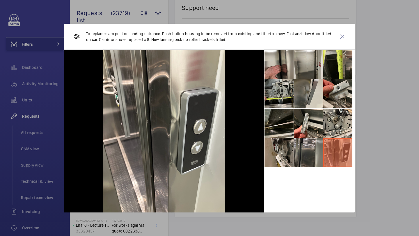
click at [302, 152] on li at bounding box center [308, 152] width 29 height 29
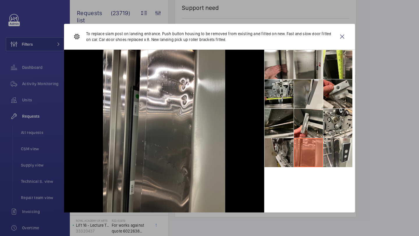
click at [285, 152] on li at bounding box center [279, 152] width 29 height 29
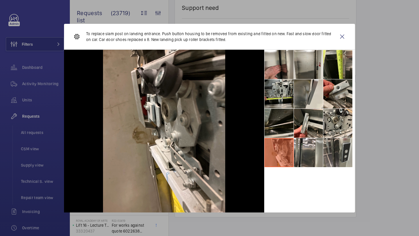
click at [338, 154] on li at bounding box center [337, 152] width 29 height 29
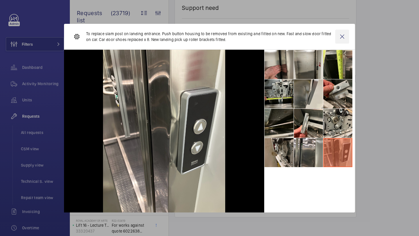
click at [345, 37] on wm-front-icon-button at bounding box center [342, 37] width 14 height 14
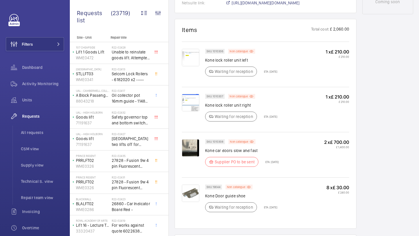
scroll to position [359, 0]
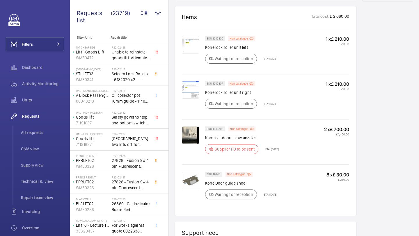
click at [195, 146] on div at bounding box center [193, 142] width 23 height 31
click at [195, 136] on img at bounding box center [190, 135] width 17 height 17
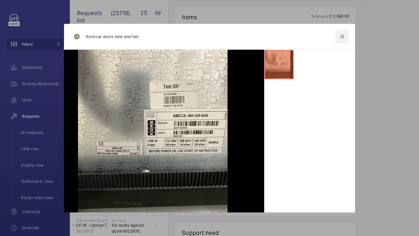
click at [343, 36] on wm-front-icon-button at bounding box center [342, 37] width 14 height 14
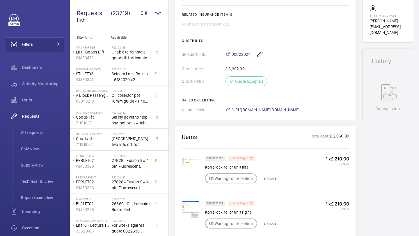
scroll to position [349, 0]
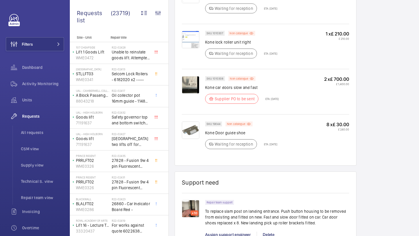
scroll to position [409, 0]
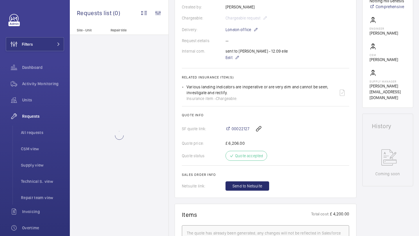
scroll to position [160, 0]
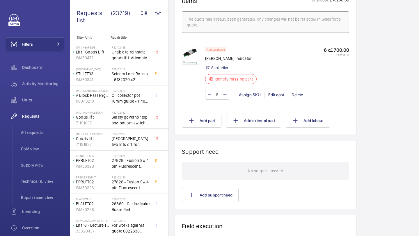
scroll to position [374, 0]
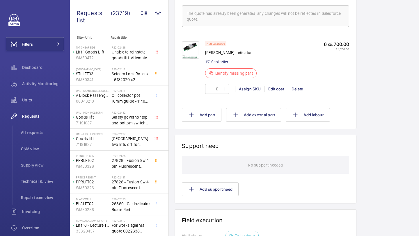
click at [194, 55] on img at bounding box center [190, 49] width 17 height 17
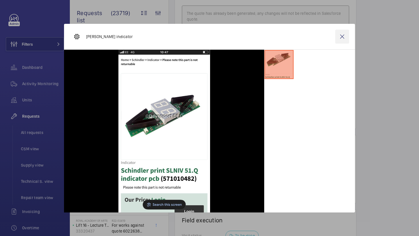
click at [343, 39] on wm-front-icon-button at bounding box center [342, 37] width 14 height 14
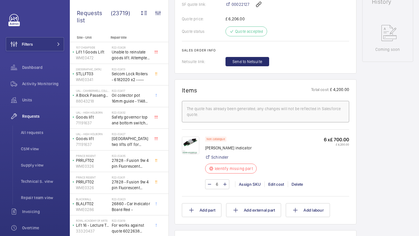
scroll to position [319, 0]
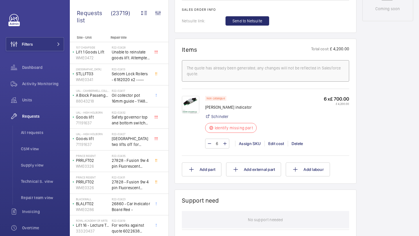
click at [183, 107] on img at bounding box center [190, 104] width 17 height 17
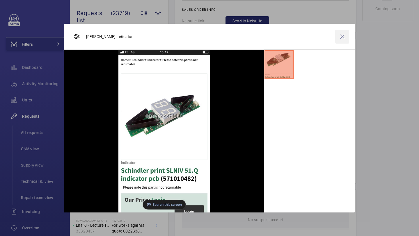
click at [345, 35] on wm-front-icon-button at bounding box center [342, 37] width 14 height 14
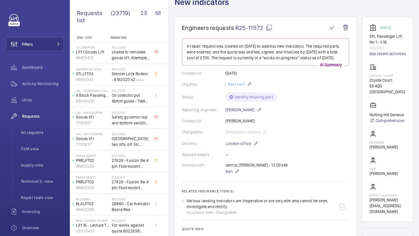
scroll to position [44, 0]
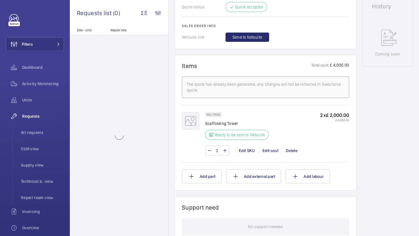
scroll to position [350, 0]
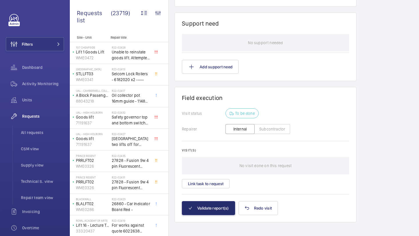
scroll to position [476, 0]
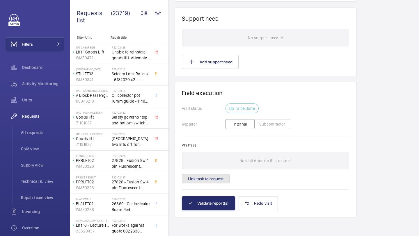
click at [212, 176] on button "Link task to request" at bounding box center [206, 178] width 48 height 9
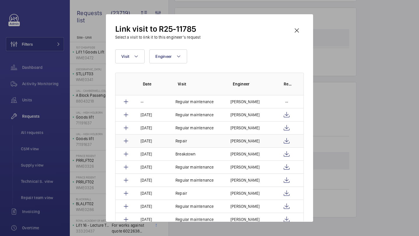
scroll to position [15, 0]
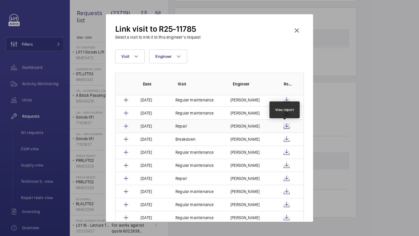
click at [285, 125] on wm-front-icon-button at bounding box center [286, 126] width 7 height 7
click at [233, 122] on td "Jennifer Cross" at bounding box center [249, 126] width 51 height 13
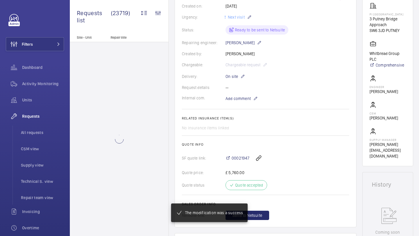
scroll to position [113, 0]
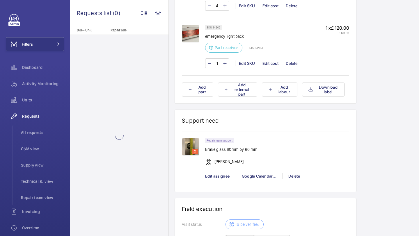
scroll to position [641, 0]
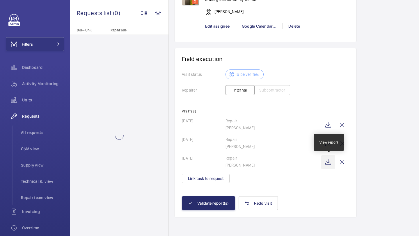
click at [328, 163] on wm-front-icon-button at bounding box center [328, 162] width 14 height 14
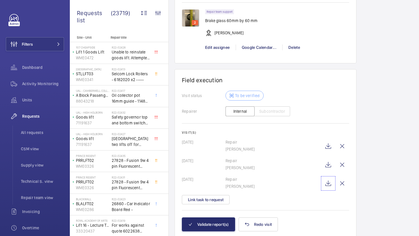
scroll to position [641, 0]
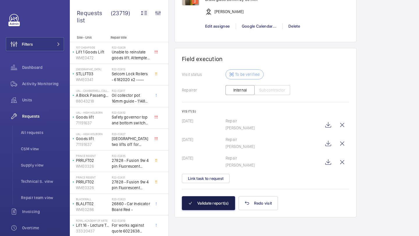
click at [210, 202] on button "Validate report(s)" at bounding box center [208, 203] width 53 height 14
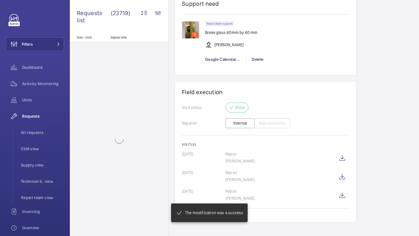
scroll to position [549, 0]
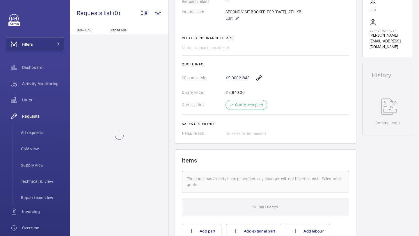
scroll to position [483, 0]
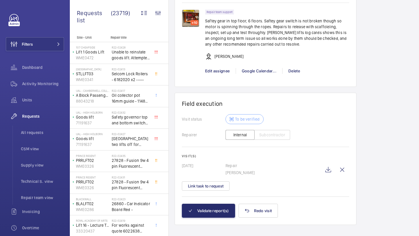
scroll to position [463, 0]
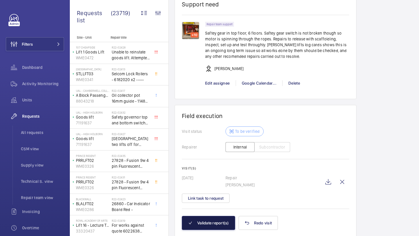
click at [218, 225] on button "Validate report(s)" at bounding box center [208, 223] width 53 height 14
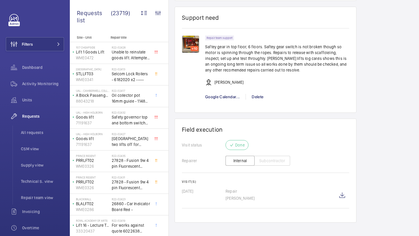
scroll to position [406, 0]
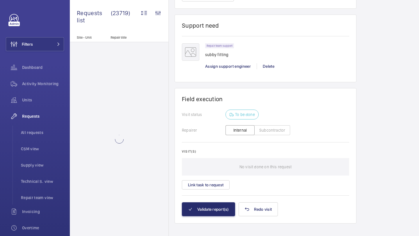
scroll to position [439, 0]
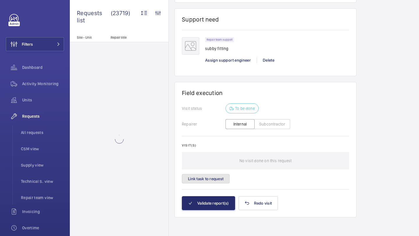
click at [212, 183] on button "Link task to request" at bounding box center [206, 178] width 48 height 9
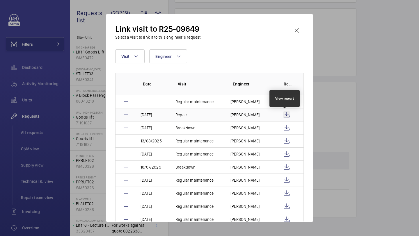
click at [285, 115] on wm-front-icon-button at bounding box center [286, 114] width 7 height 7
click at [264, 113] on td "[PERSON_NAME]" at bounding box center [249, 114] width 51 height 13
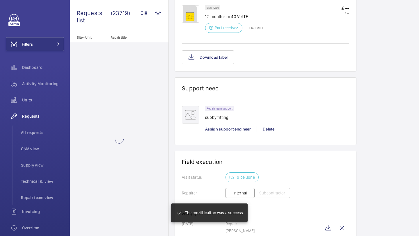
scroll to position [434, 0]
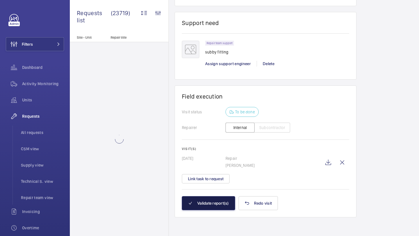
click at [209, 201] on button "Validate report(s)" at bounding box center [208, 203] width 53 height 14
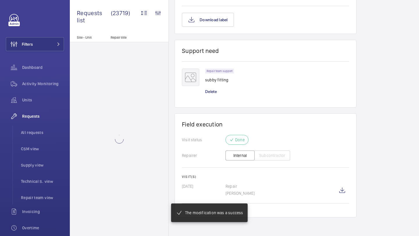
scroll to position [412, 0]
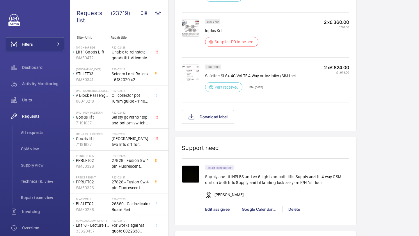
scroll to position [566, 0]
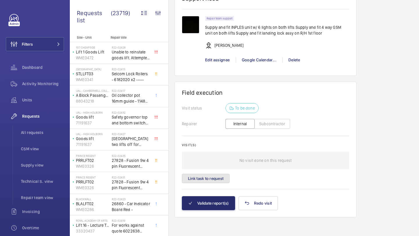
click at [218, 178] on button "Link task to request" at bounding box center [206, 178] width 48 height 9
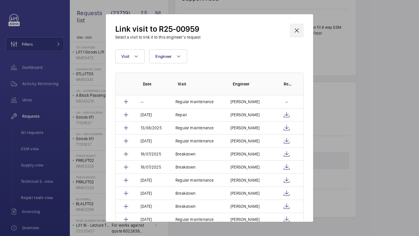
click at [299, 34] on wm-front-icon-button at bounding box center [297, 31] width 14 height 14
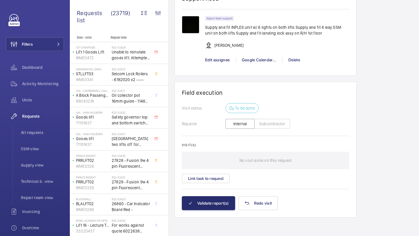
click at [209, 187] on wm-front-card-body "Visit status To be done Repairer Internal Subcontractor Visit(s) No visit done …" at bounding box center [265, 149] width 167 height 93
click at [211, 181] on button "Link task to request" at bounding box center [206, 178] width 48 height 9
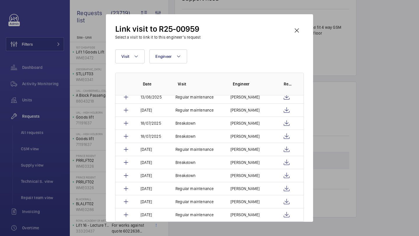
scroll to position [39, 0]
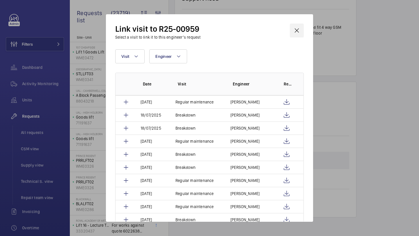
click at [298, 25] on wm-front-icon-button at bounding box center [297, 31] width 14 height 14
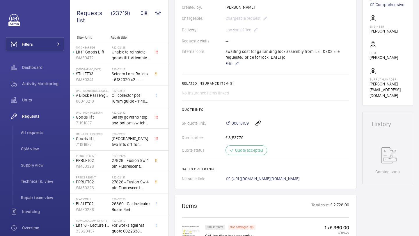
scroll to position [0, 0]
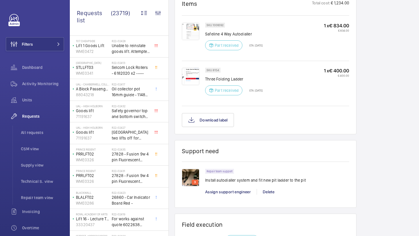
scroll to position [363, 0]
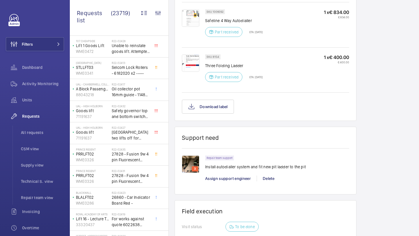
click at [192, 64] on img at bounding box center [190, 62] width 17 height 17
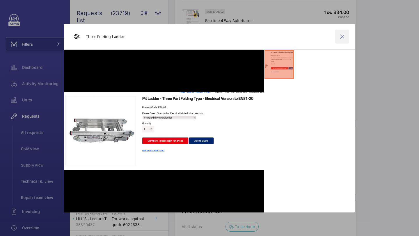
click at [343, 36] on wm-front-icon-button at bounding box center [342, 37] width 14 height 14
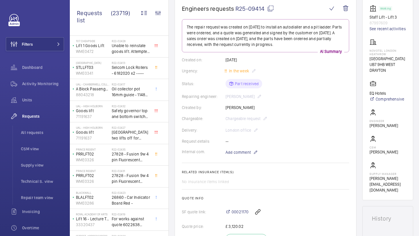
scroll to position [0, 0]
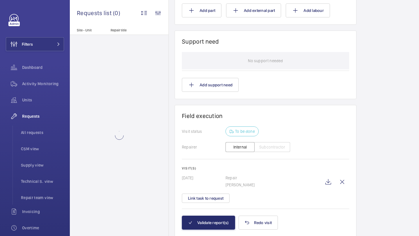
scroll to position [478, 0]
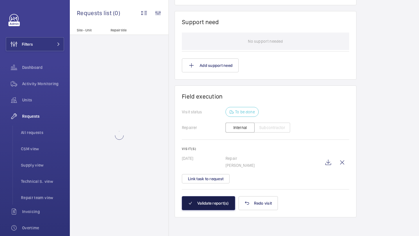
click at [203, 204] on button "Validate report(s)" at bounding box center [208, 203] width 53 height 14
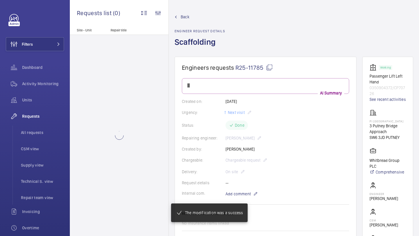
scroll to position [370, 0]
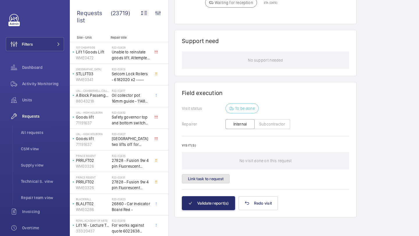
click at [217, 181] on button "Link task to request" at bounding box center [206, 178] width 48 height 9
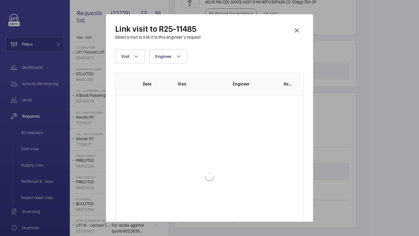
scroll to position [530, 0]
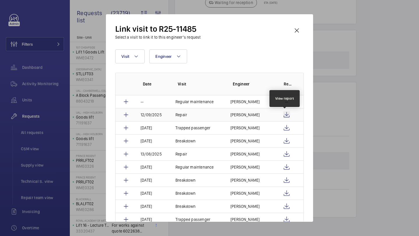
click at [284, 112] on wm-front-icon-button at bounding box center [286, 114] width 7 height 7
click at [240, 112] on td "[PERSON_NAME]" at bounding box center [249, 114] width 51 height 13
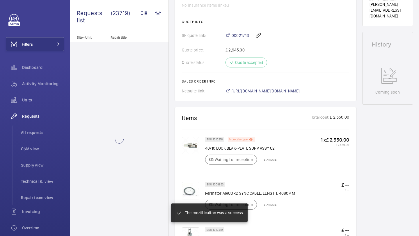
scroll to position [130, 0]
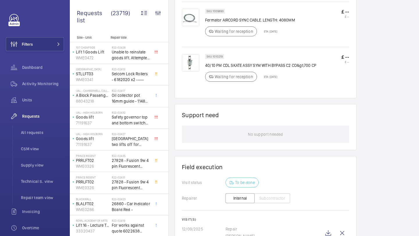
scroll to position [526, 0]
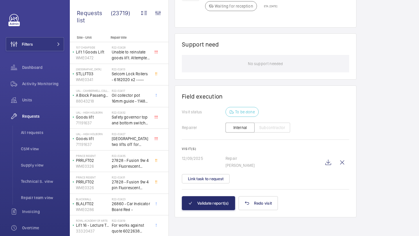
click at [213, 211] on wm-front-card "Field execution Visit status To be done Repairer Internal Subcontractor Visit(s…" at bounding box center [266, 152] width 182 height 132
click at [214, 200] on button "Validate report(s)" at bounding box center [208, 203] width 53 height 14
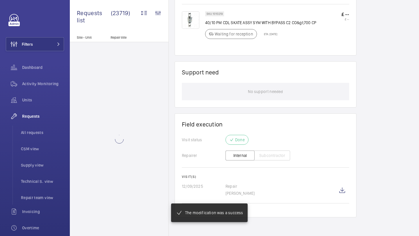
scroll to position [504, 0]
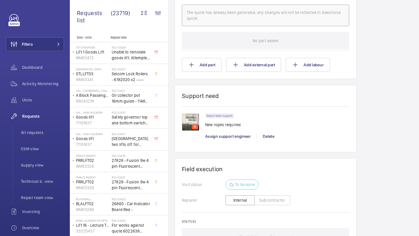
scroll to position [472, 0]
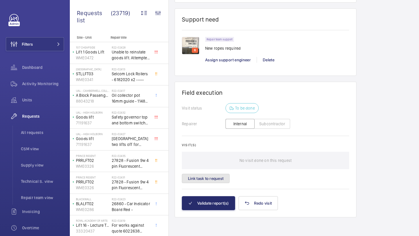
click at [219, 177] on button "Link task to request" at bounding box center [206, 178] width 48 height 9
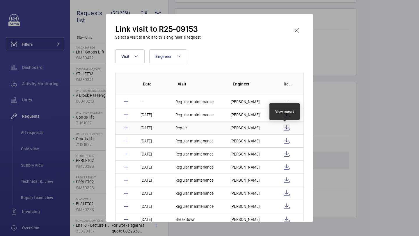
click at [285, 130] on wm-front-icon-button at bounding box center [286, 128] width 7 height 7
click at [297, 28] on wm-front-icon-button at bounding box center [297, 31] width 14 height 14
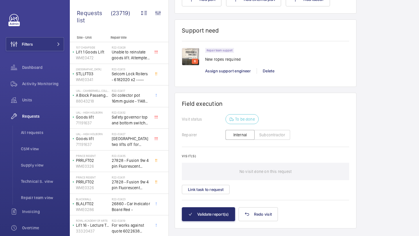
scroll to position [472, 0]
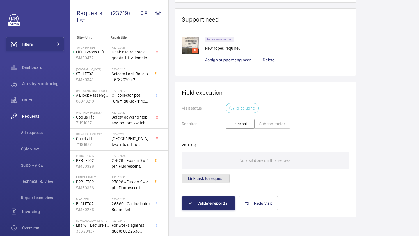
click at [209, 180] on button "Link task to request" at bounding box center [206, 178] width 48 height 9
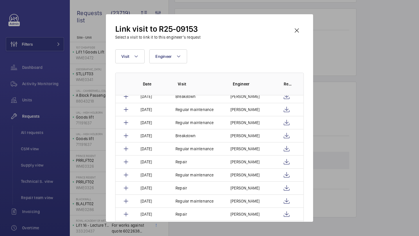
scroll to position [185, 0]
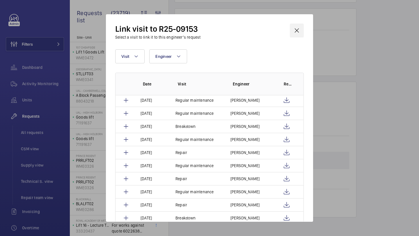
click at [297, 28] on wm-front-icon-button at bounding box center [297, 31] width 14 height 14
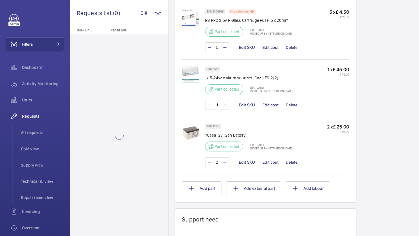
scroll to position [517, 0]
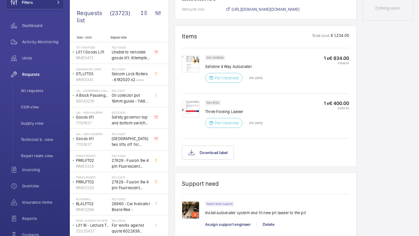
scroll to position [320, 0]
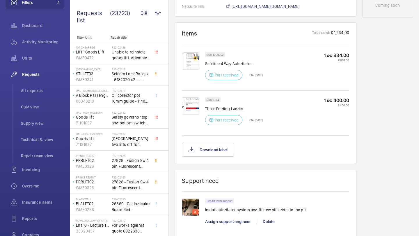
click at [190, 102] on img at bounding box center [190, 105] width 17 height 17
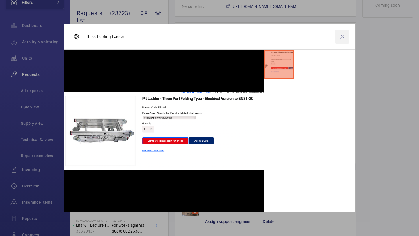
click at [341, 36] on wm-front-icon-button at bounding box center [342, 37] width 14 height 14
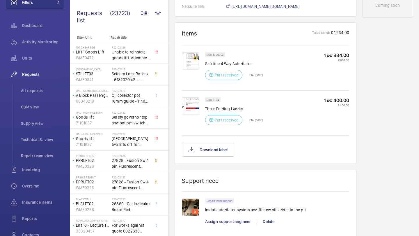
click at [198, 107] on img at bounding box center [190, 105] width 17 height 17
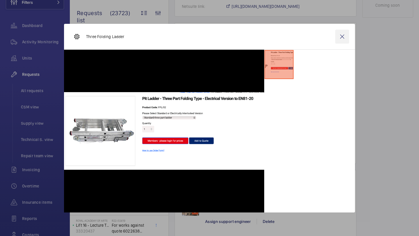
click at [346, 36] on wm-front-icon-button at bounding box center [342, 37] width 14 height 14
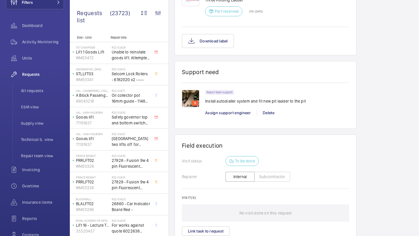
scroll to position [437, 0]
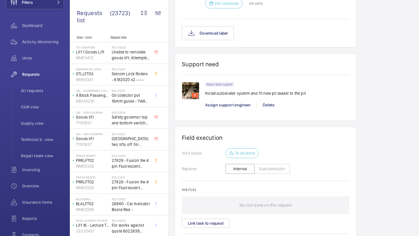
click at [225, 110] on div "Repair team support Install autodialler system and fit new pit ladder to the pi…" at bounding box center [277, 98] width 144 height 32
click at [225, 106] on span "Assign support engineer" at bounding box center [228, 105] width 46 height 5
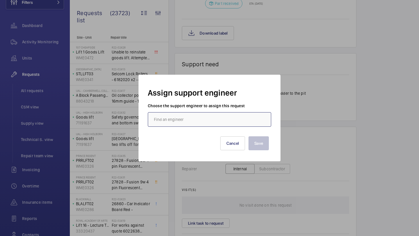
click at [176, 116] on input "text" at bounding box center [209, 119] width 123 height 15
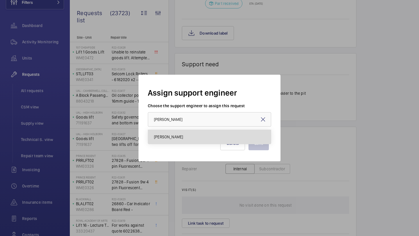
click at [171, 141] on mat-option "[PERSON_NAME]" at bounding box center [209, 137] width 123 height 14
type input "[PERSON_NAME]"
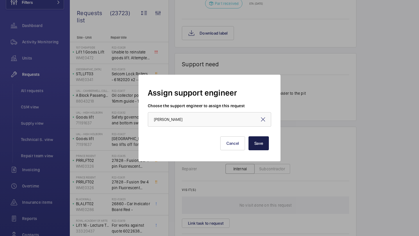
click at [267, 142] on button "Save" at bounding box center [259, 143] width 20 height 14
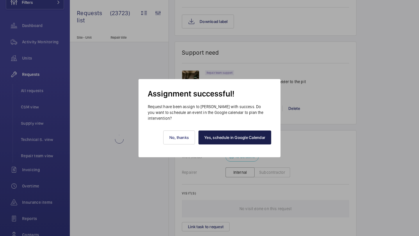
click at [233, 138] on link "Yes, schedule in Google Calendar" at bounding box center [234, 138] width 73 height 14
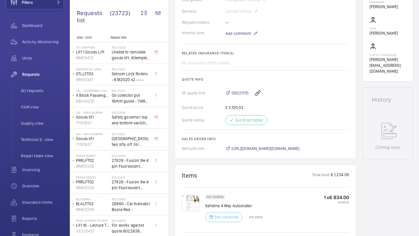
scroll to position [142, 0]
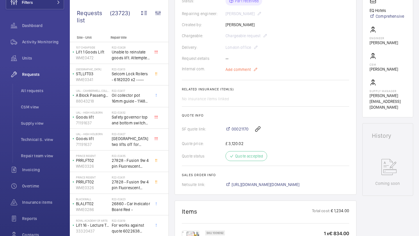
click at [237, 71] on span "Add comment" at bounding box center [238, 70] width 25 height 6
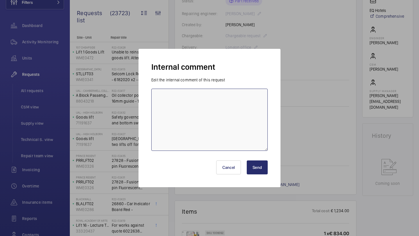
click at [209, 103] on textarea at bounding box center [209, 120] width 116 height 62
type textarea "JF LIFTS BOOKED FOR [DATE] KB"
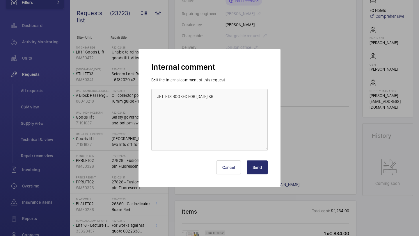
click at [253, 165] on button "Send" at bounding box center [257, 168] width 21 height 14
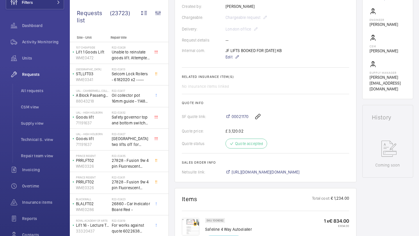
scroll to position [178, 0]
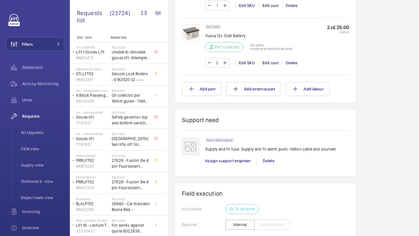
scroll to position [715, 0]
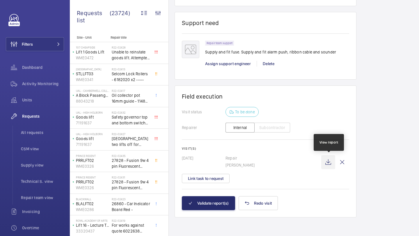
click at [329, 161] on wm-front-icon-button at bounding box center [328, 162] width 14 height 14
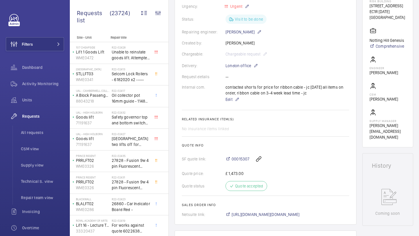
scroll to position [133, 0]
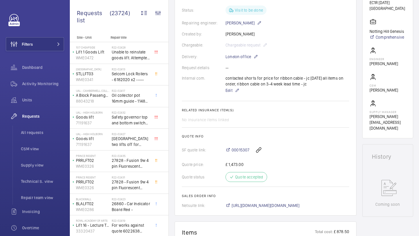
click at [251, 85] on div "contacted shorts for price for ribbon cable - jc [DATE] all items on order, rib…" at bounding box center [288, 84] width 124 height 19
click at [260, 83] on div "contacted shorts for price for ribbon cable - jc [DATE] all items on order, rib…" at bounding box center [288, 84] width 124 height 19
click at [249, 84] on div "contacted shorts for price for ribbon cable - jc [DATE] all items on order, rib…" at bounding box center [288, 84] width 124 height 19
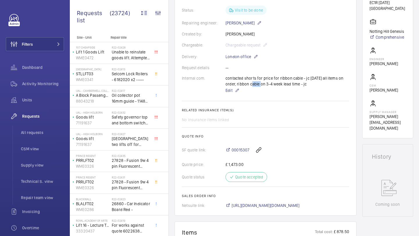
click at [249, 84] on div "contacted shorts for price for ribbon cable - jc [DATE] all items on order, rib…" at bounding box center [288, 84] width 124 height 19
click at [254, 83] on div "contacted shorts for price for ribbon cable - jc [DATE] all items on order, rib…" at bounding box center [288, 84] width 124 height 19
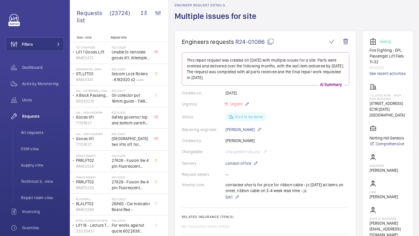
scroll to position [2, 0]
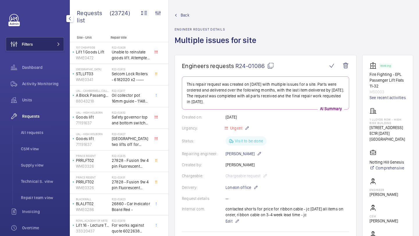
click at [49, 46] on button "Filters" at bounding box center [35, 44] width 58 height 14
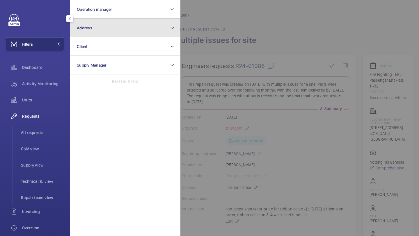
click at [76, 37] on button "Address" at bounding box center [125, 28] width 111 height 19
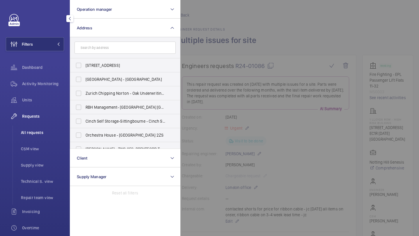
click at [32, 126] on li "All requests" at bounding box center [40, 133] width 48 height 14
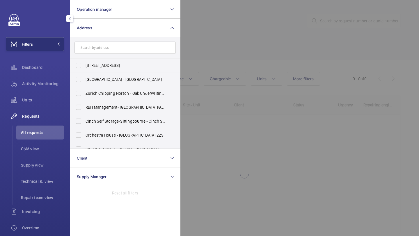
click at [338, 6] on div at bounding box center [389, 118] width 419 height 236
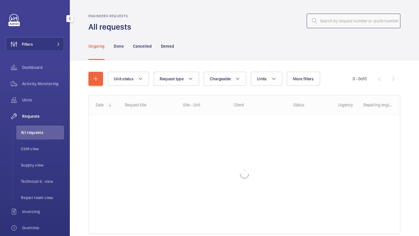
click at [334, 17] on input "text" at bounding box center [354, 21] width 94 height 15
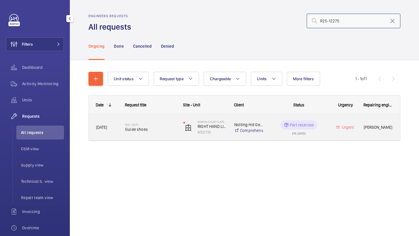
type input "R25-12275"
click at [166, 133] on div "R25-12275 Guide shoes" at bounding box center [150, 127] width 51 height 17
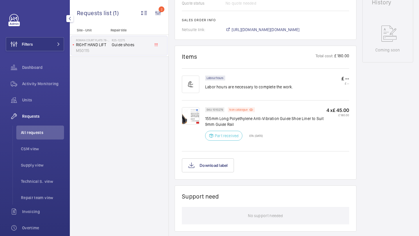
scroll to position [305, 0]
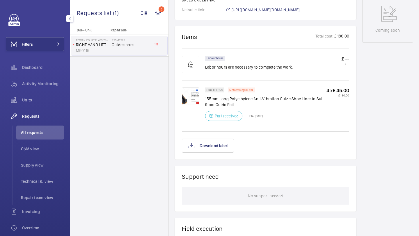
click at [190, 105] on img at bounding box center [190, 96] width 17 height 17
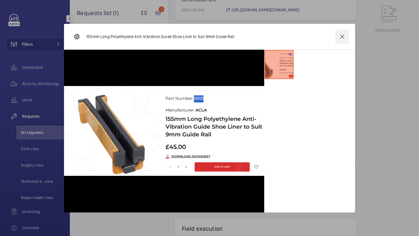
click at [348, 36] on wm-front-icon-button at bounding box center [342, 37] width 14 height 14
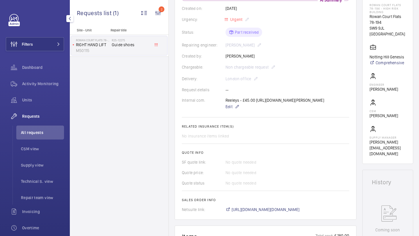
scroll to position [0, 0]
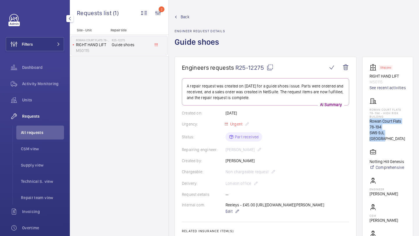
drag, startPoint x: 371, startPoint y: 127, endPoint x: 419, endPoint y: 143, distance: 50.2
click at [419, 143] on div "Back Engineer request details Guide shoes Engineers requests R25-12275 A repair…" at bounding box center [294, 118] width 250 height 236
copy div "Rowan Court Flats [STREET_ADDRESS]"
click at [273, 70] on mat-icon at bounding box center [270, 67] width 7 height 7
copy div "Rowan Court Flats [STREET_ADDRESS]"
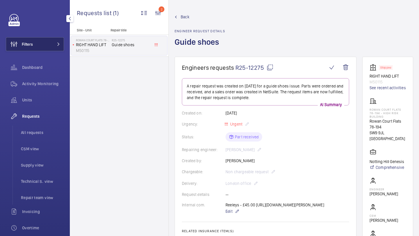
click at [54, 49] on button "Filters" at bounding box center [35, 44] width 58 height 14
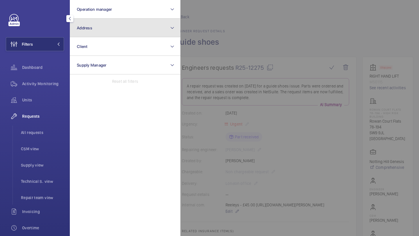
click at [89, 29] on span "Address" at bounding box center [84, 28] width 15 height 5
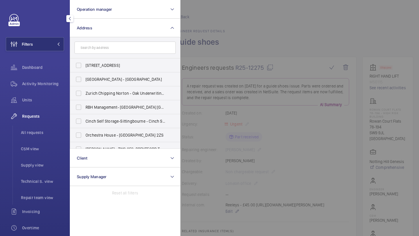
click at [211, 32] on div at bounding box center [389, 118] width 419 height 236
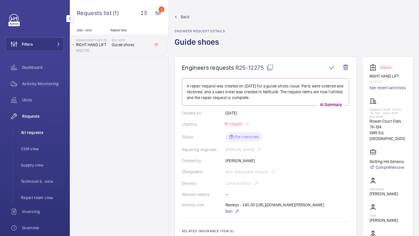
click at [42, 137] on li "All requests" at bounding box center [40, 133] width 48 height 14
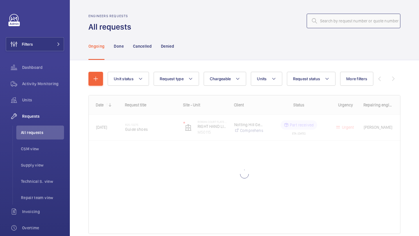
click at [340, 22] on input "text" at bounding box center [354, 21] width 94 height 15
paste input "R25-02086"
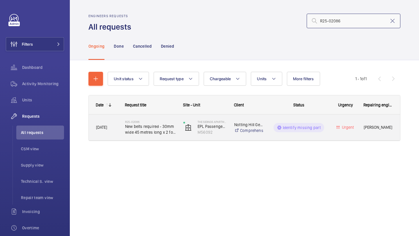
type input "R25-02086"
click at [156, 125] on span "New belts required - 30mm wide 45 metres long x 2 for [PERSON_NAME]" at bounding box center [150, 130] width 51 height 12
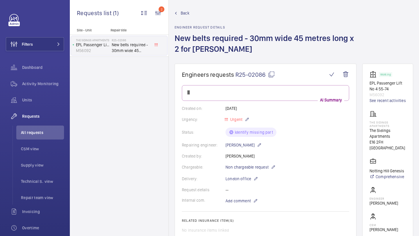
scroll to position [4, 0]
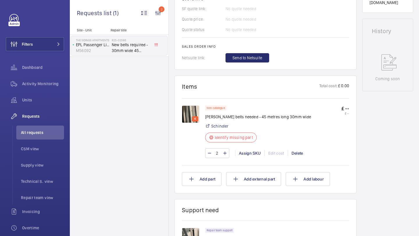
click at [183, 106] on img at bounding box center [190, 114] width 17 height 17
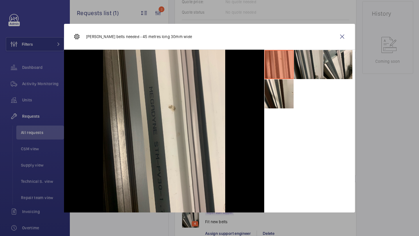
click at [321, 60] on li at bounding box center [308, 64] width 29 height 29
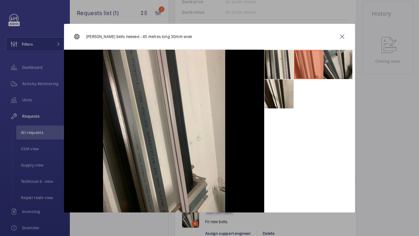
click at [338, 58] on li at bounding box center [337, 64] width 29 height 29
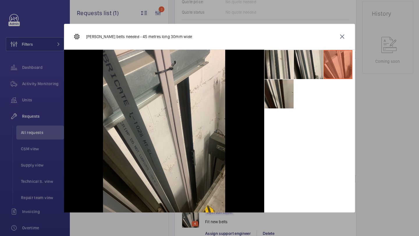
click at [285, 91] on li at bounding box center [279, 93] width 29 height 29
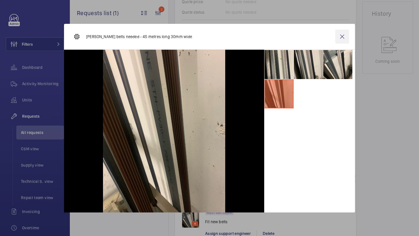
click at [338, 36] on wm-front-icon-button at bounding box center [342, 37] width 14 height 14
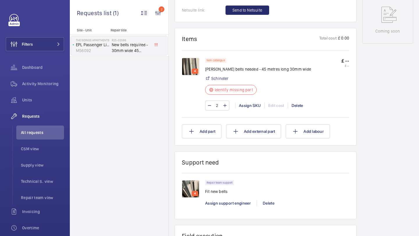
scroll to position [299, 0]
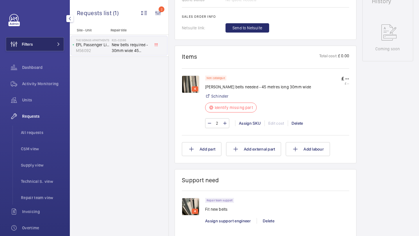
click at [52, 48] on button "Filters" at bounding box center [35, 44] width 58 height 14
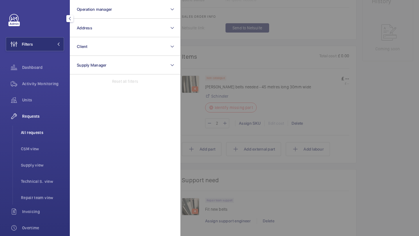
click at [33, 134] on span "All requests" at bounding box center [42, 133] width 43 height 6
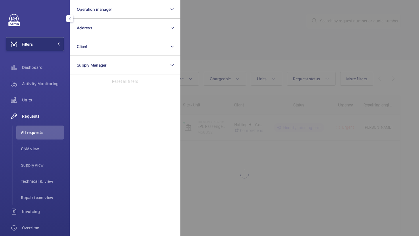
click at [298, 18] on div at bounding box center [389, 118] width 419 height 236
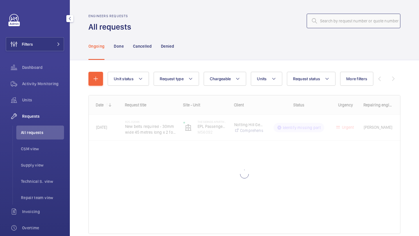
click at [333, 17] on input "text" at bounding box center [354, 21] width 94 height 15
paste input "R25-00808"
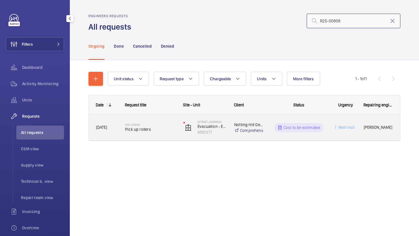
type input "R25-00808"
click at [151, 130] on span "Pick up rollers" at bounding box center [150, 130] width 51 height 6
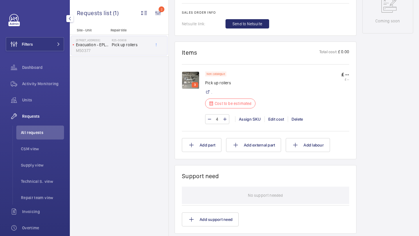
scroll to position [320, 0]
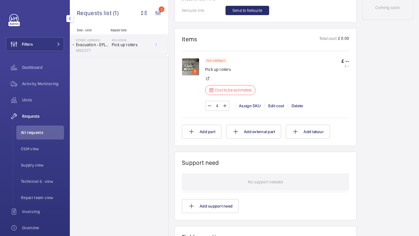
click at [194, 72] on p "3" at bounding box center [195, 71] width 4 height 5
click at [193, 68] on img at bounding box center [190, 66] width 17 height 17
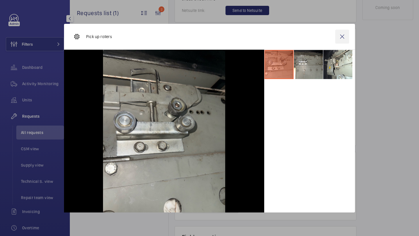
click at [346, 38] on wm-front-icon-button at bounding box center [342, 37] width 14 height 14
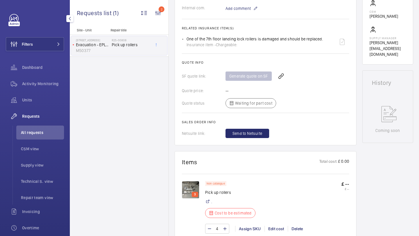
scroll to position [220, 0]
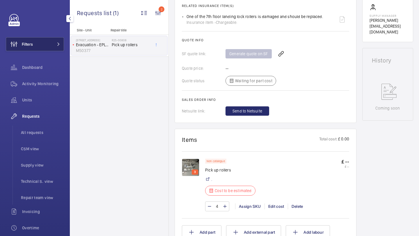
click at [50, 38] on button "Filters" at bounding box center [35, 44] width 58 height 14
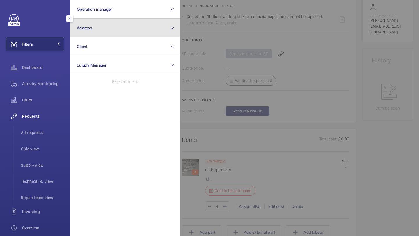
click at [89, 31] on button "Address" at bounding box center [125, 28] width 111 height 19
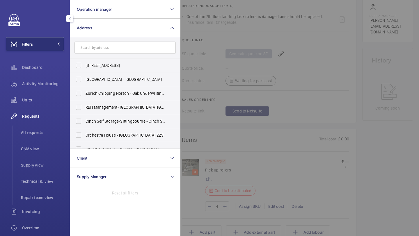
click at [95, 54] on input "text" at bounding box center [125, 48] width 101 height 12
click at [188, 43] on div at bounding box center [389, 118] width 419 height 236
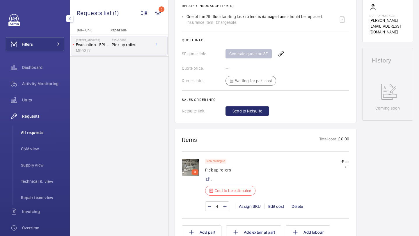
click at [35, 138] on li "All requests" at bounding box center [40, 133] width 48 height 14
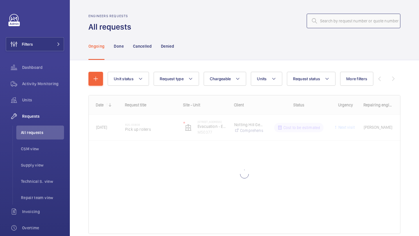
click at [344, 21] on input "text" at bounding box center [354, 21] width 94 height 15
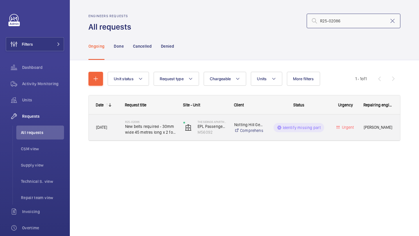
type input "R25-02086"
click at [140, 123] on h2 "R25-02086" at bounding box center [150, 121] width 51 height 3
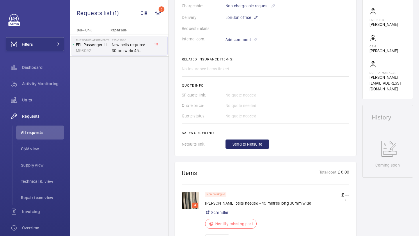
scroll to position [263, 0]
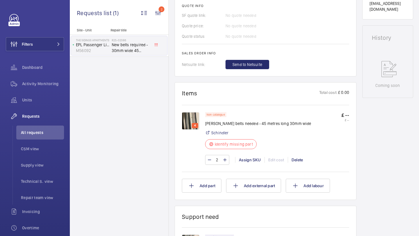
click at [194, 123] on img at bounding box center [190, 120] width 17 height 17
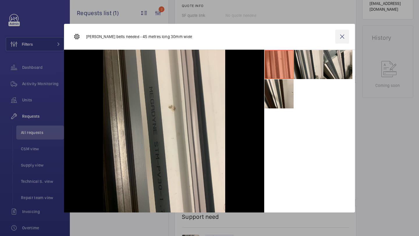
click at [340, 31] on wm-front-icon-button at bounding box center [342, 37] width 14 height 14
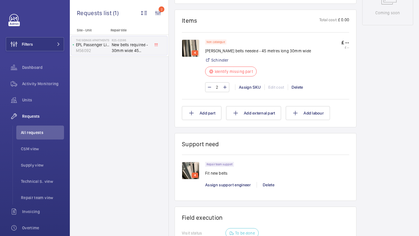
scroll to position [341, 0]
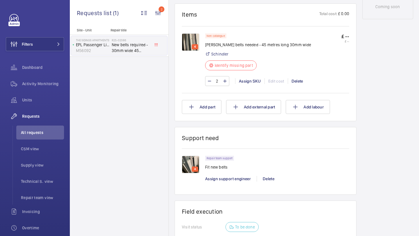
click at [190, 39] on img at bounding box center [190, 41] width 17 height 17
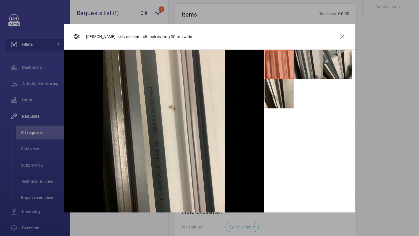
click at [305, 71] on li at bounding box center [308, 64] width 29 height 29
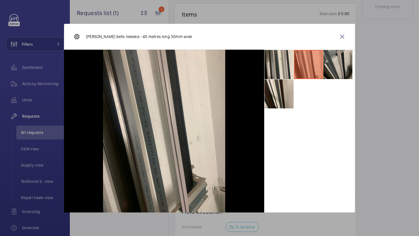
click at [329, 70] on li at bounding box center [337, 64] width 29 height 29
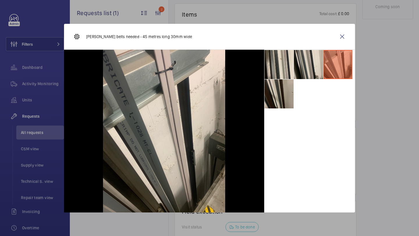
click at [287, 97] on li at bounding box center [279, 93] width 29 height 29
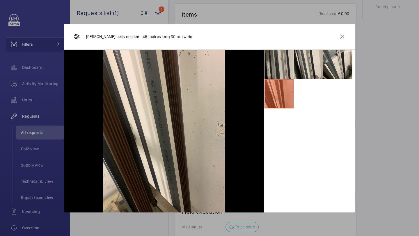
click at [287, 75] on li at bounding box center [279, 64] width 29 height 29
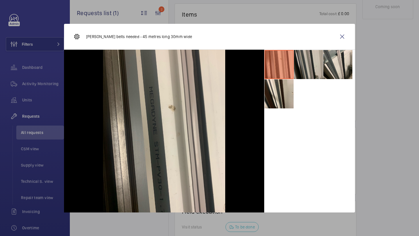
click at [308, 77] on li at bounding box center [308, 64] width 29 height 29
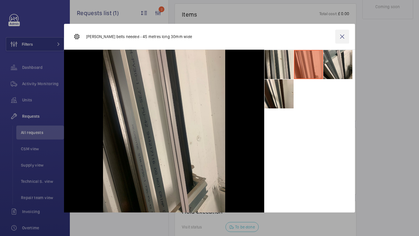
click at [341, 34] on wm-front-icon-button at bounding box center [342, 37] width 14 height 14
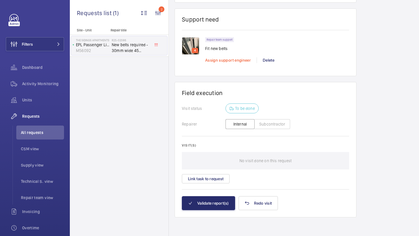
scroll to position [417, 0]
